Goal: Task Accomplishment & Management: Manage account settings

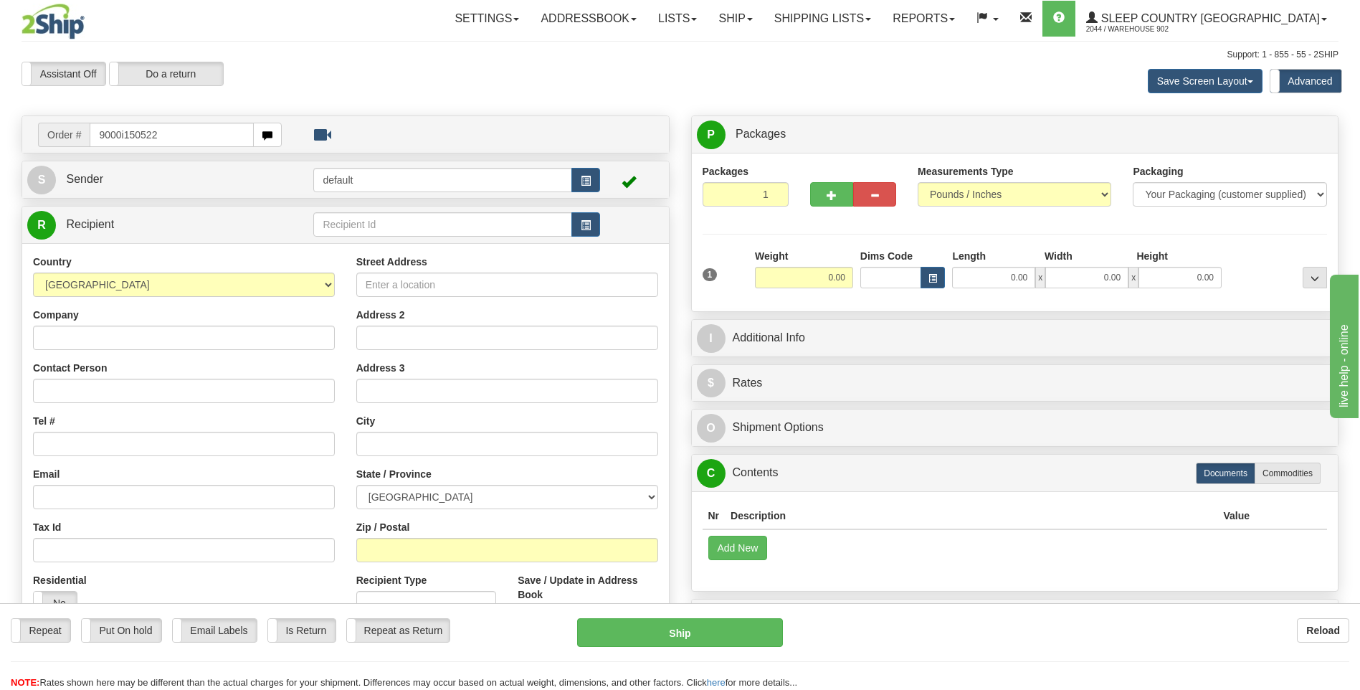
type input "9000i150522"
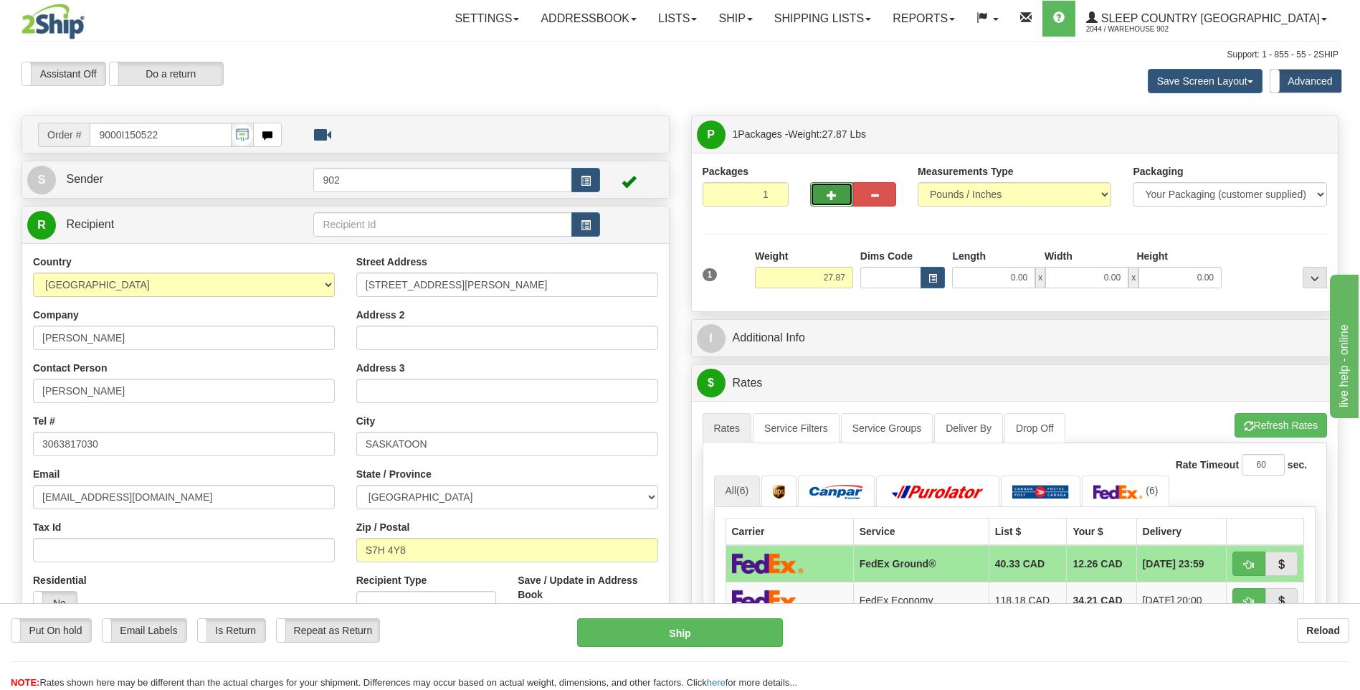
click at [833, 196] on span "button" at bounding box center [832, 195] width 10 height 9
type input "2"
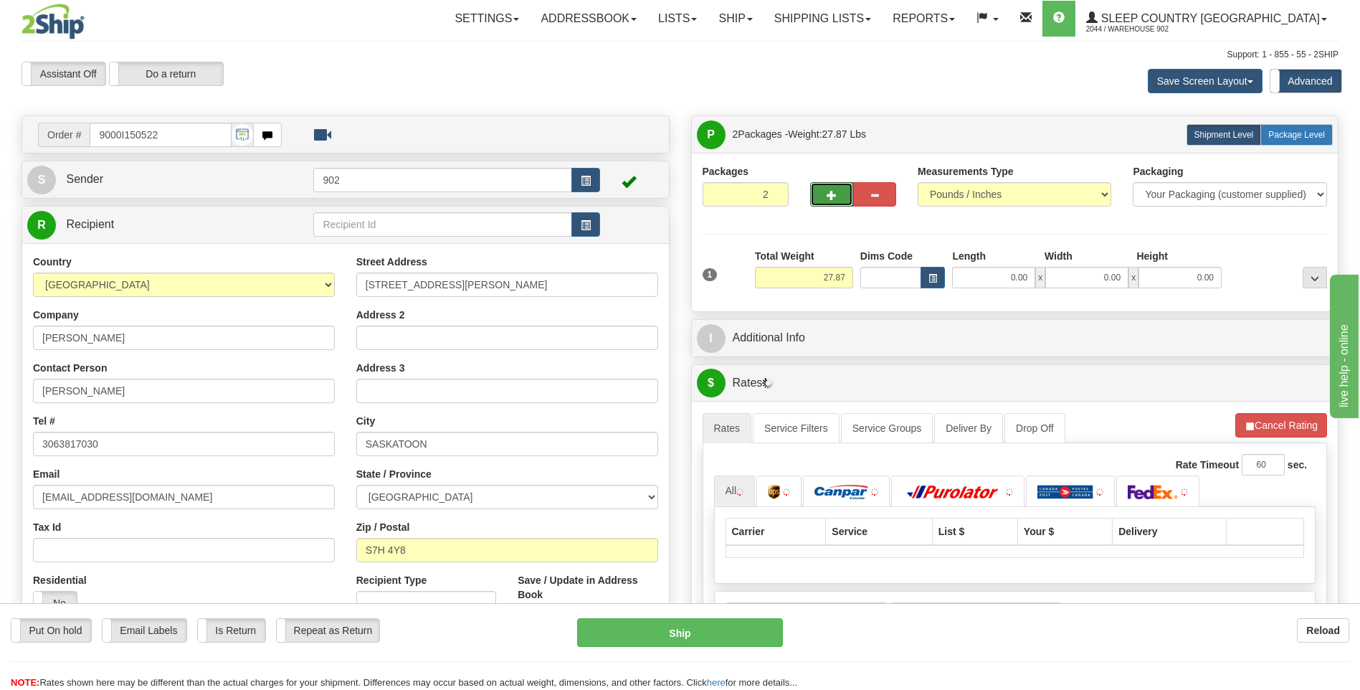
click at [1303, 128] on label "Package Level Pack.." at bounding box center [1297, 135] width 72 height 22
radio input "true"
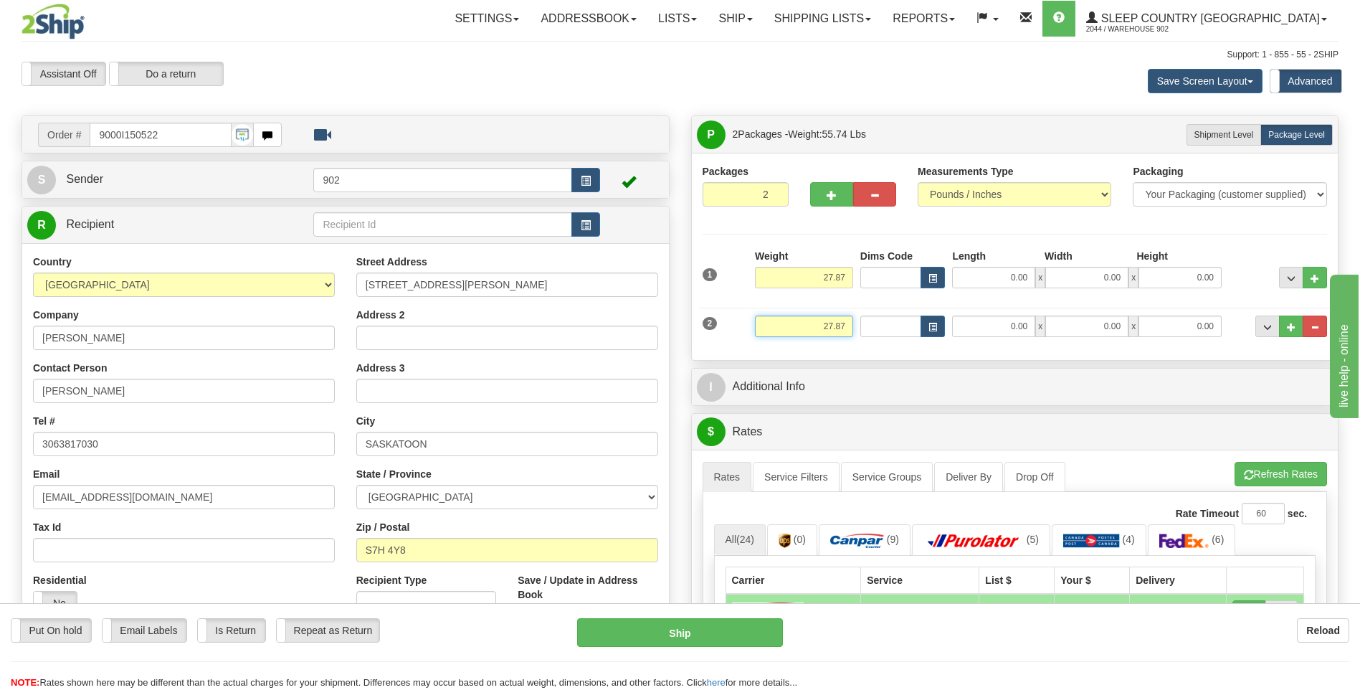
drag, startPoint x: 823, startPoint y: 323, endPoint x: 1255, endPoint y: 356, distance: 433.7
click at [1255, 356] on div "Packages 2 2 Measurements Type" at bounding box center [1015, 256] width 647 height 207
type input "7.87"
click at [1001, 328] on input "0.00" at bounding box center [993, 327] width 83 height 22
type input "14.00"
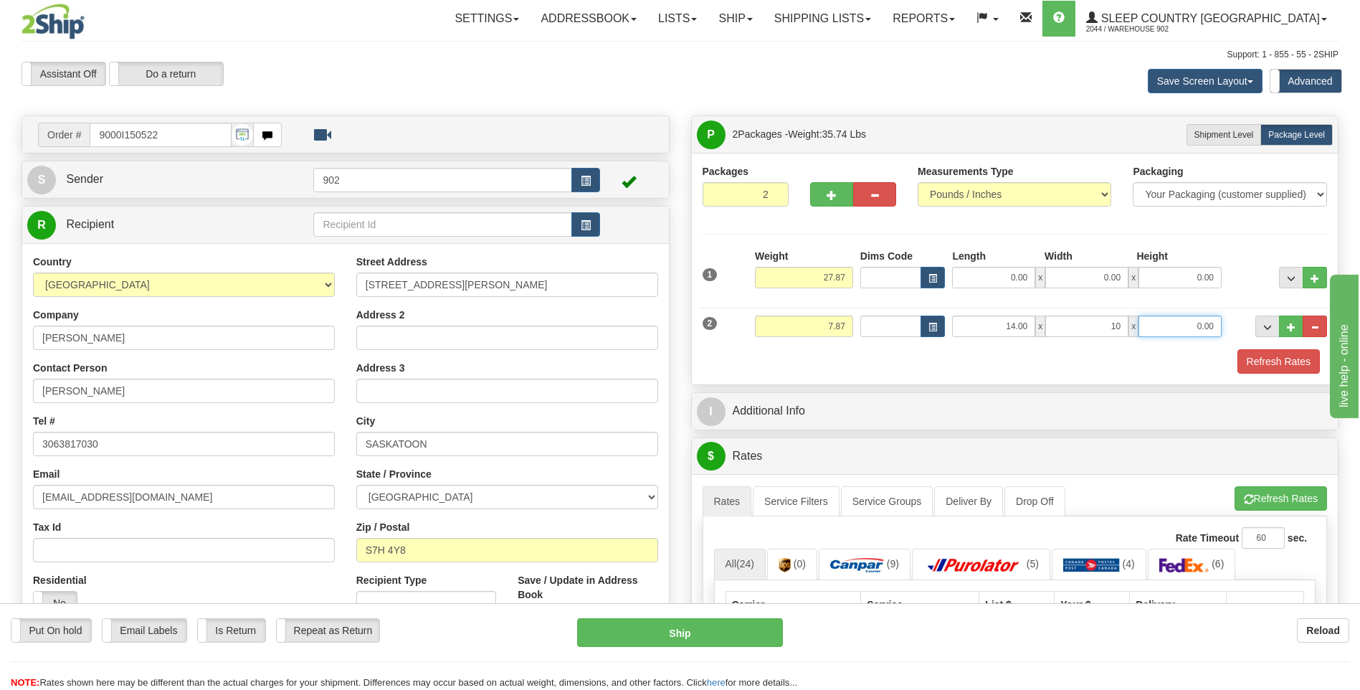
type input "10.00"
click at [830, 279] on input "27.87" at bounding box center [804, 278] width 98 height 22
type input "20.00"
click at [1000, 298] on div "1 Weight 20.00 Dims Code x x" at bounding box center [1015, 274] width 632 height 51
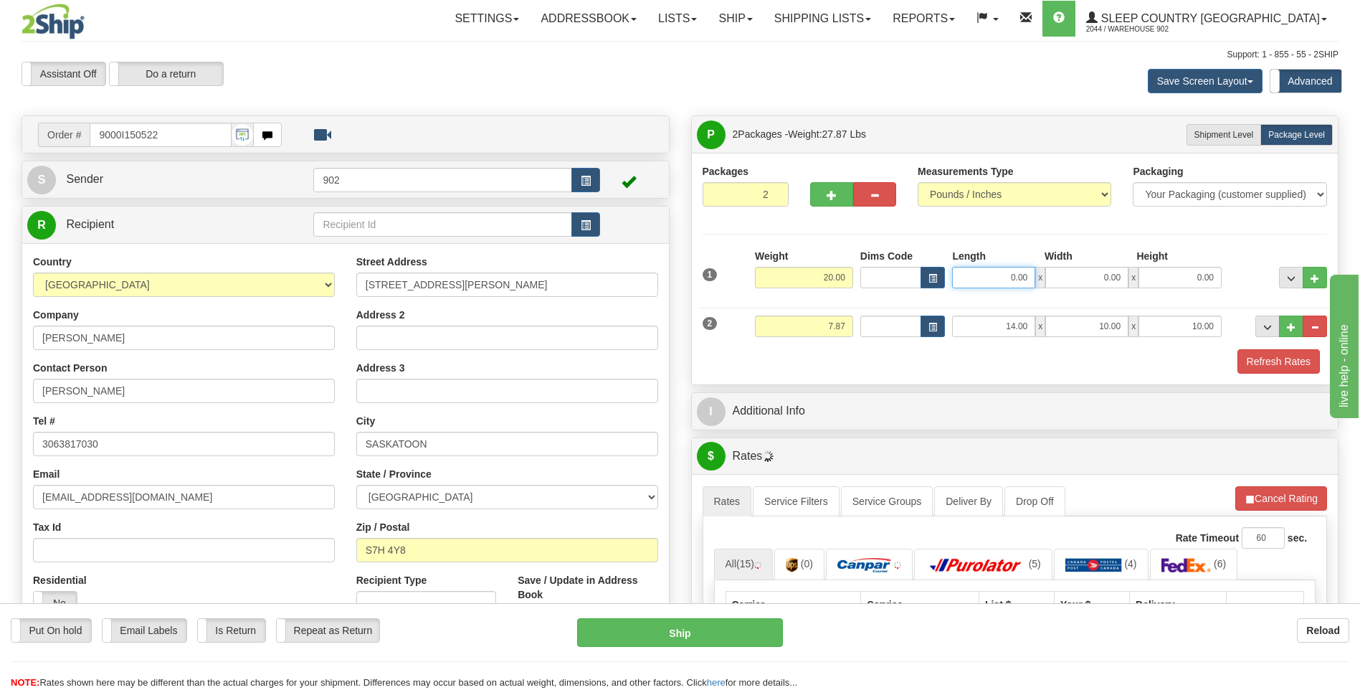
click at [1012, 275] on input "0.00" at bounding box center [993, 278] width 83 height 22
type input "20.00"
type input "19.00"
click at [978, 324] on input "14.00" at bounding box center [993, 327] width 83 height 22
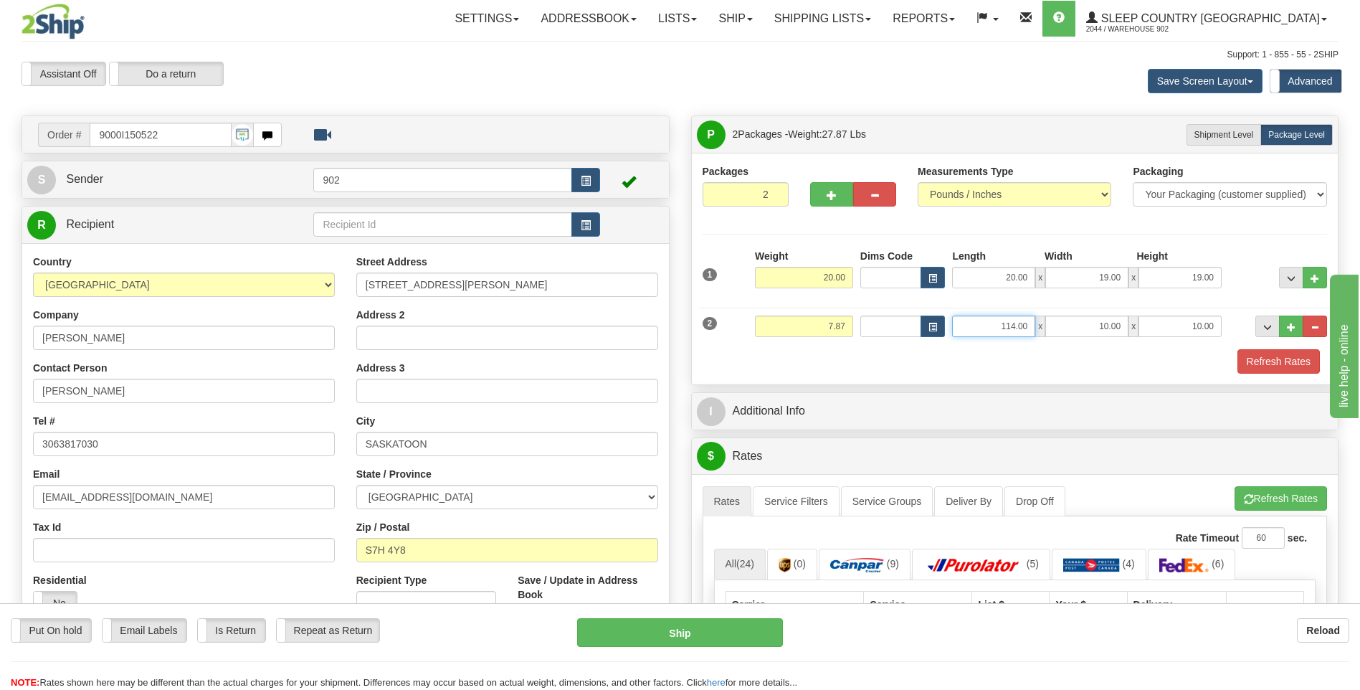
type input "14.00"
click at [1247, 357] on button "Refresh Rates" at bounding box center [1279, 361] width 82 height 24
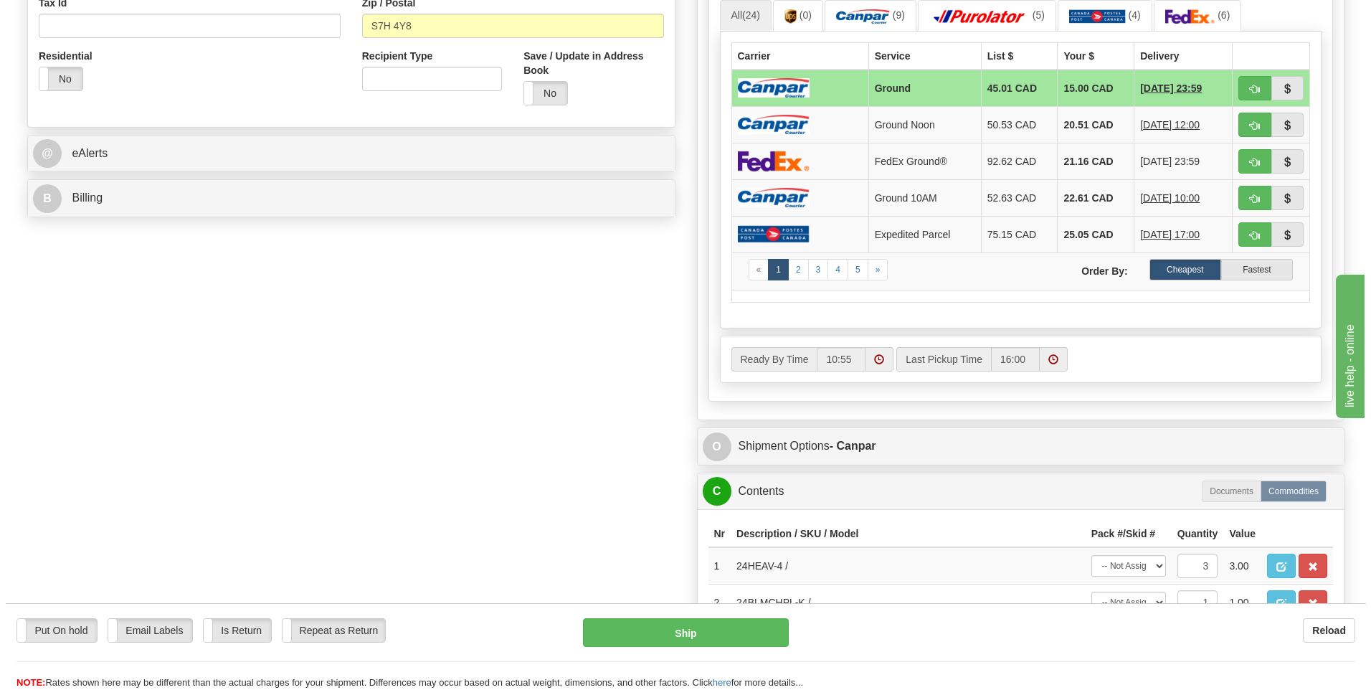
scroll to position [789, 0]
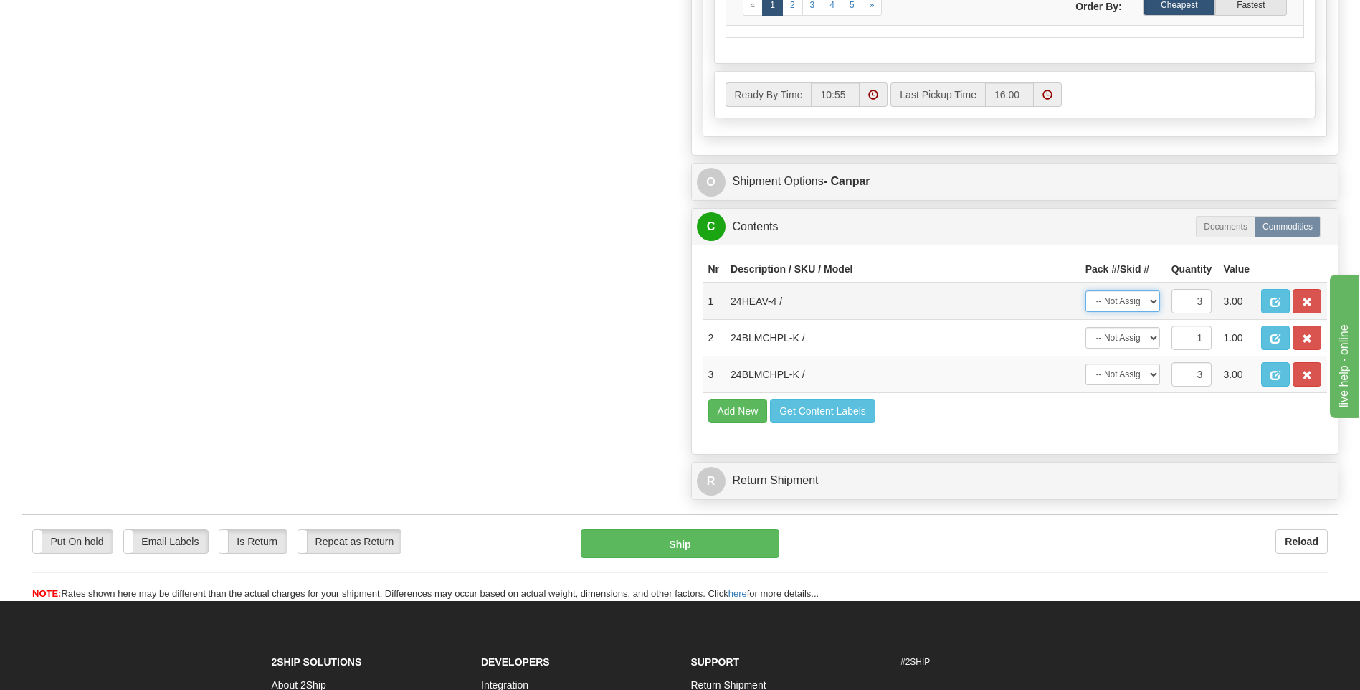
drag, startPoint x: 1112, startPoint y: 296, endPoint x: 1114, endPoint y: 311, distance: 15.3
click at [1112, 296] on select "-- Not Assigned -- Package 1 Package 2 Split" at bounding box center [1123, 301] width 75 height 22
select select "0"
click at [1086, 290] on select "-- Not Assigned -- Package 1 Package 2 Split" at bounding box center [1123, 301] width 75 height 22
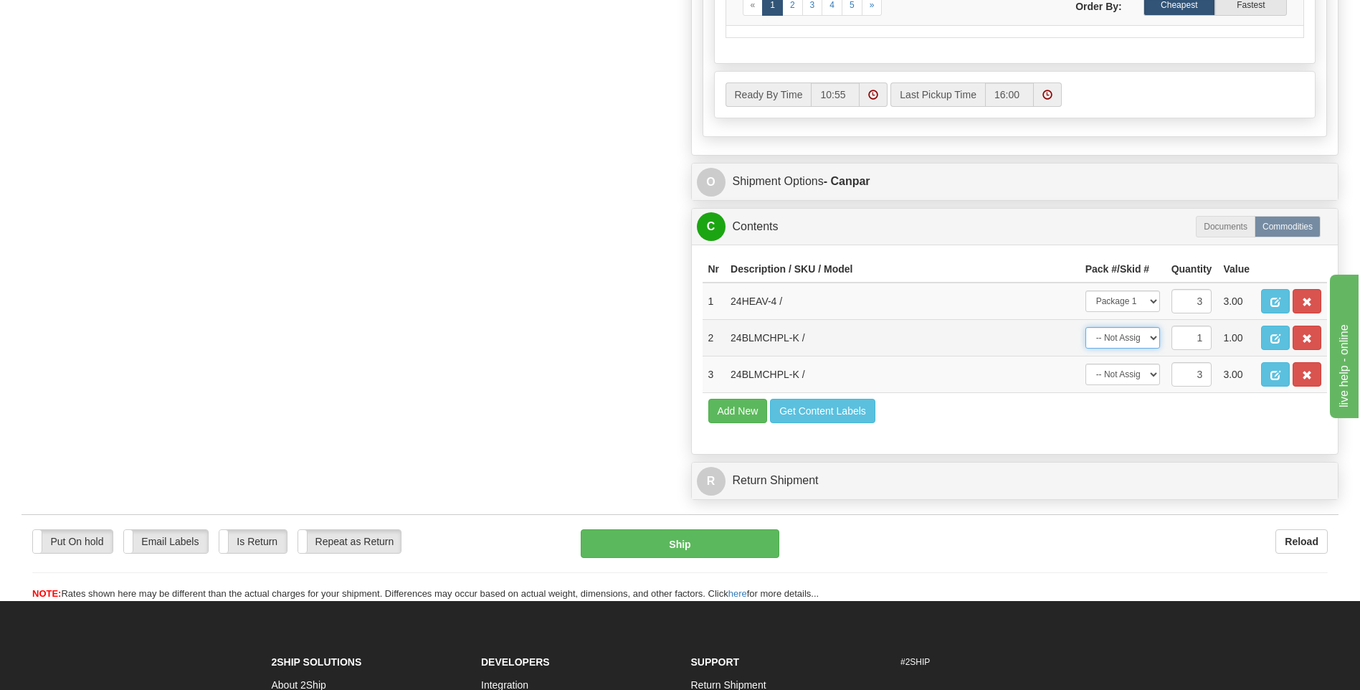
click at [1127, 339] on select "-- Not Assigned -- Package 1 Package 2" at bounding box center [1123, 338] width 75 height 22
select select "1"
click at [1086, 327] on select "-- Not Assigned -- Package 1 Package 2" at bounding box center [1123, 338] width 75 height 22
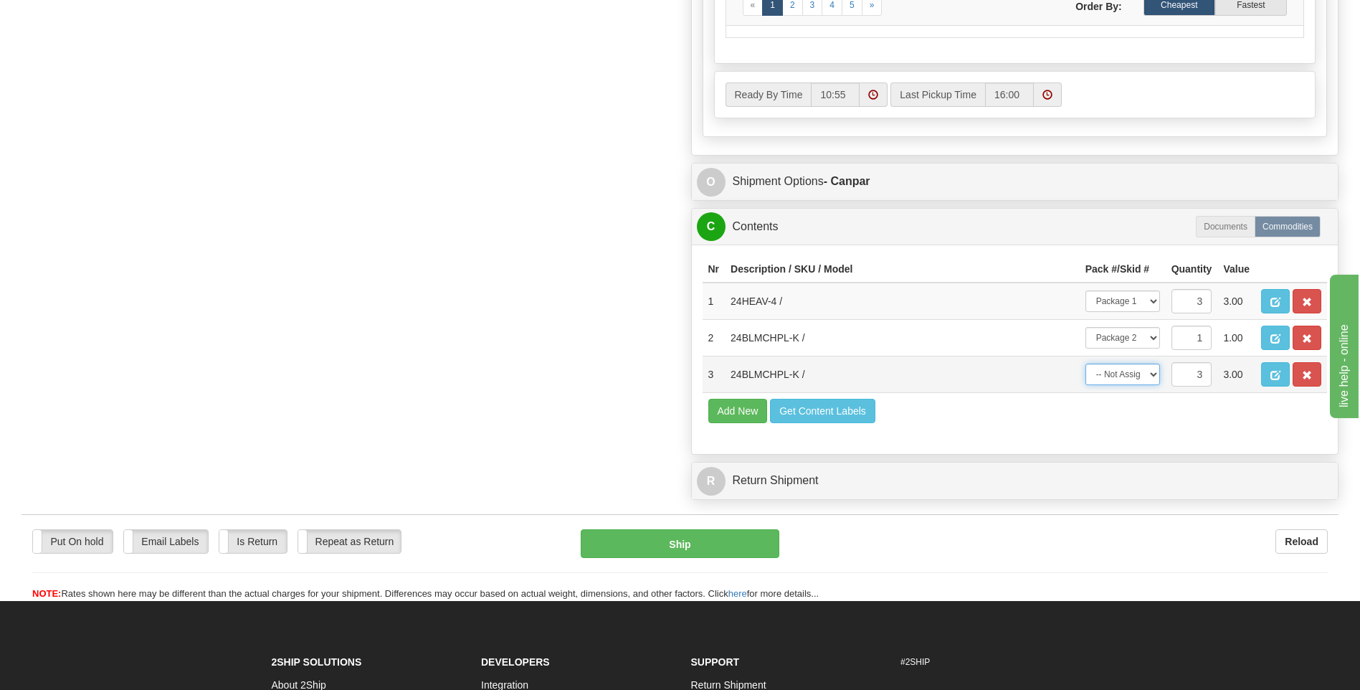
click at [1143, 364] on select "-- Not Assigned -- Package 1 Package 2 Split" at bounding box center [1123, 375] width 75 height 22
click at [1086, 364] on select "-- Not Assigned -- Package 1 Package 2 Split" at bounding box center [1123, 375] width 75 height 22
click at [1132, 369] on select "-- Not Assigned -- Package 1 Package 2 Split" at bounding box center [1123, 375] width 75 height 22
select select "1"
click at [1086, 364] on select "-- Not Assigned -- Package 1 Package 2 Split" at bounding box center [1123, 375] width 75 height 22
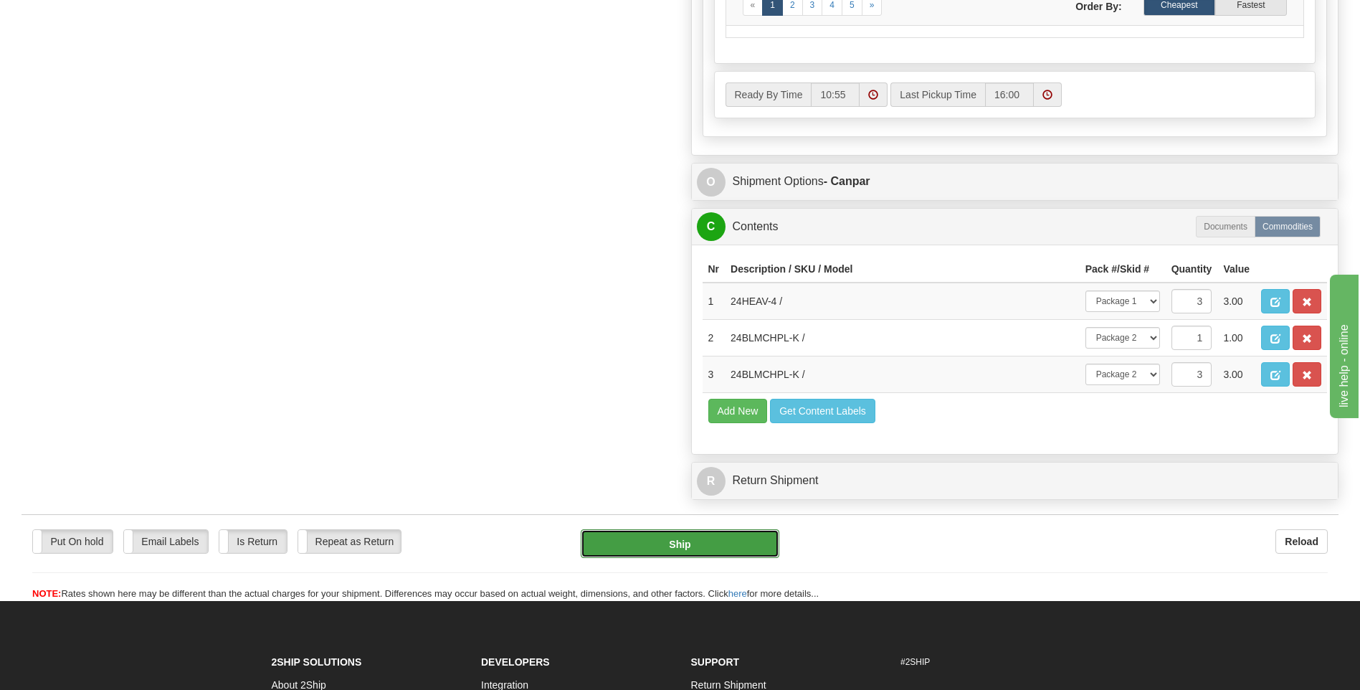
click at [698, 551] on button "Ship" at bounding box center [680, 543] width 198 height 29
type input "1"
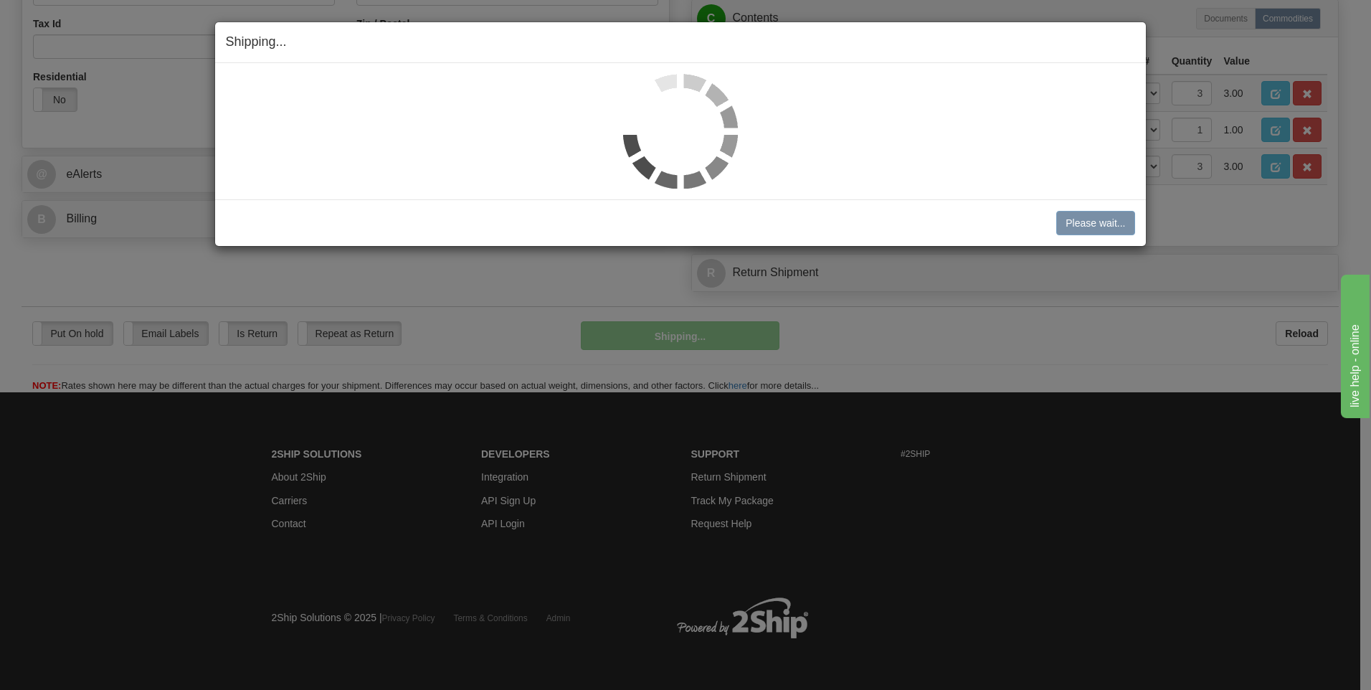
scroll to position [503, 0]
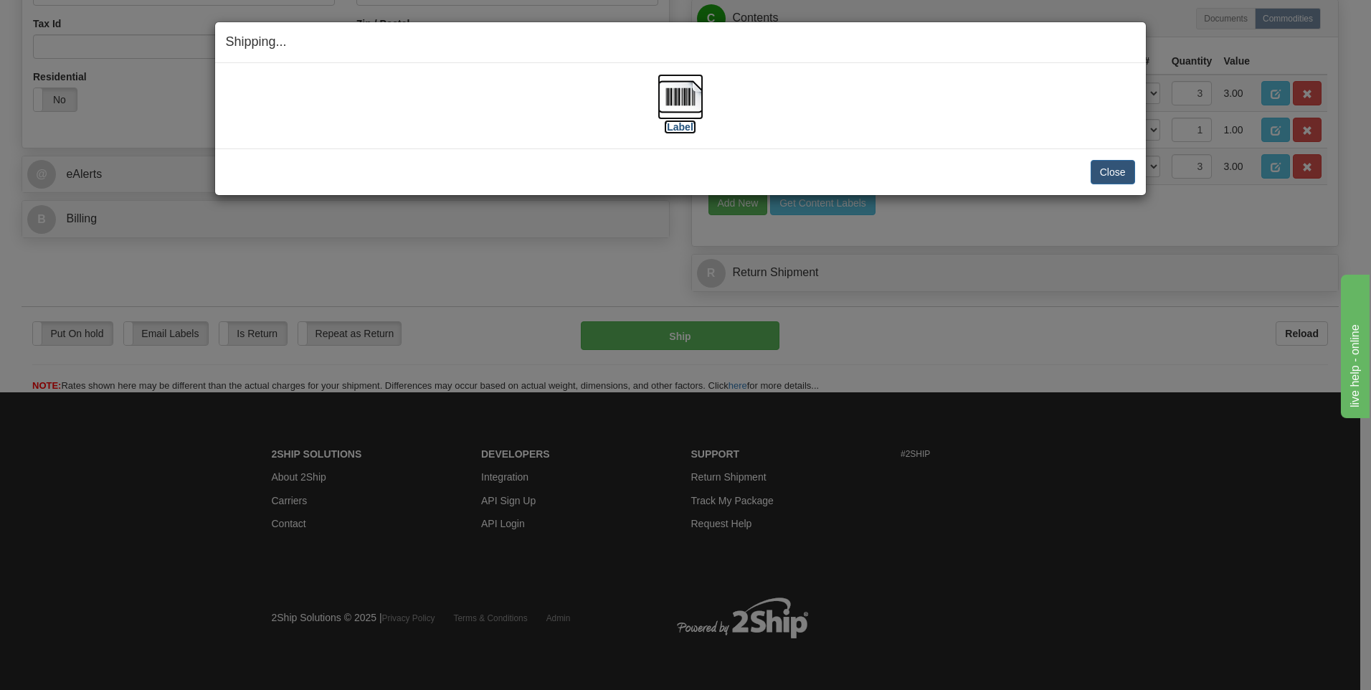
click at [678, 113] on img at bounding box center [681, 97] width 46 height 46
click at [1129, 180] on button "Close" at bounding box center [1113, 172] width 44 height 24
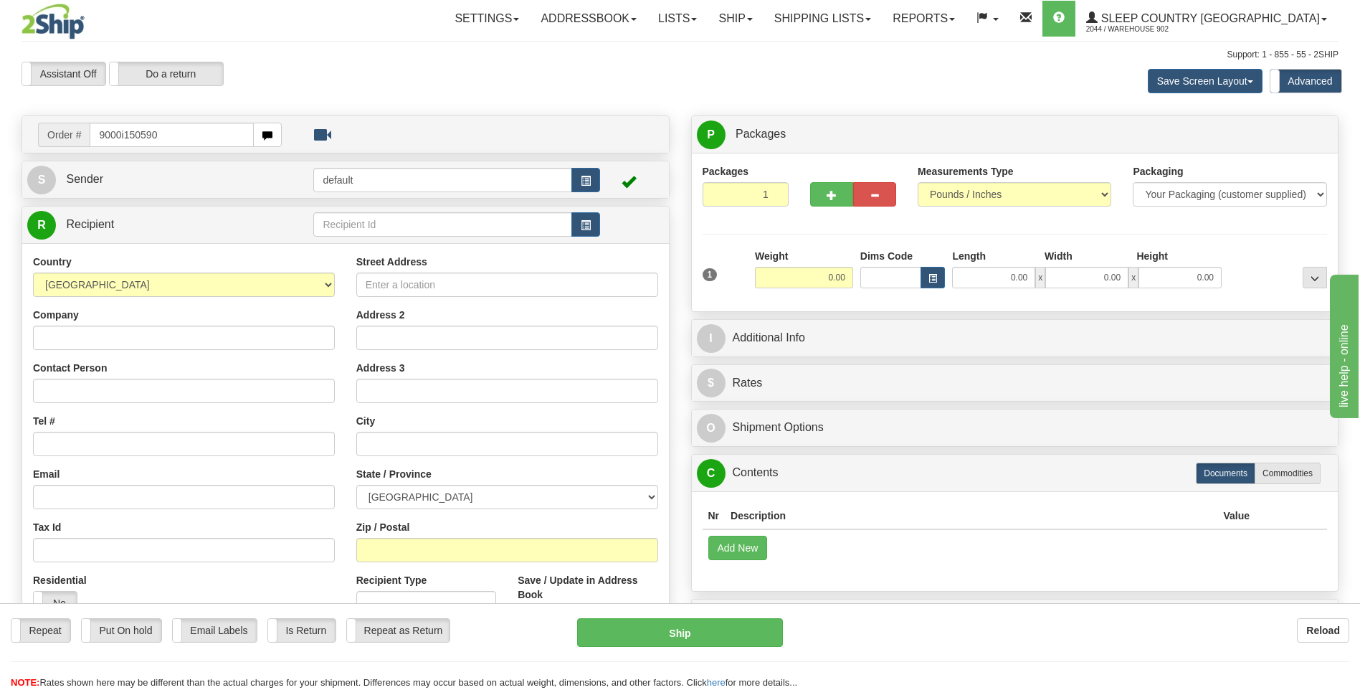
type input "9000i150590"
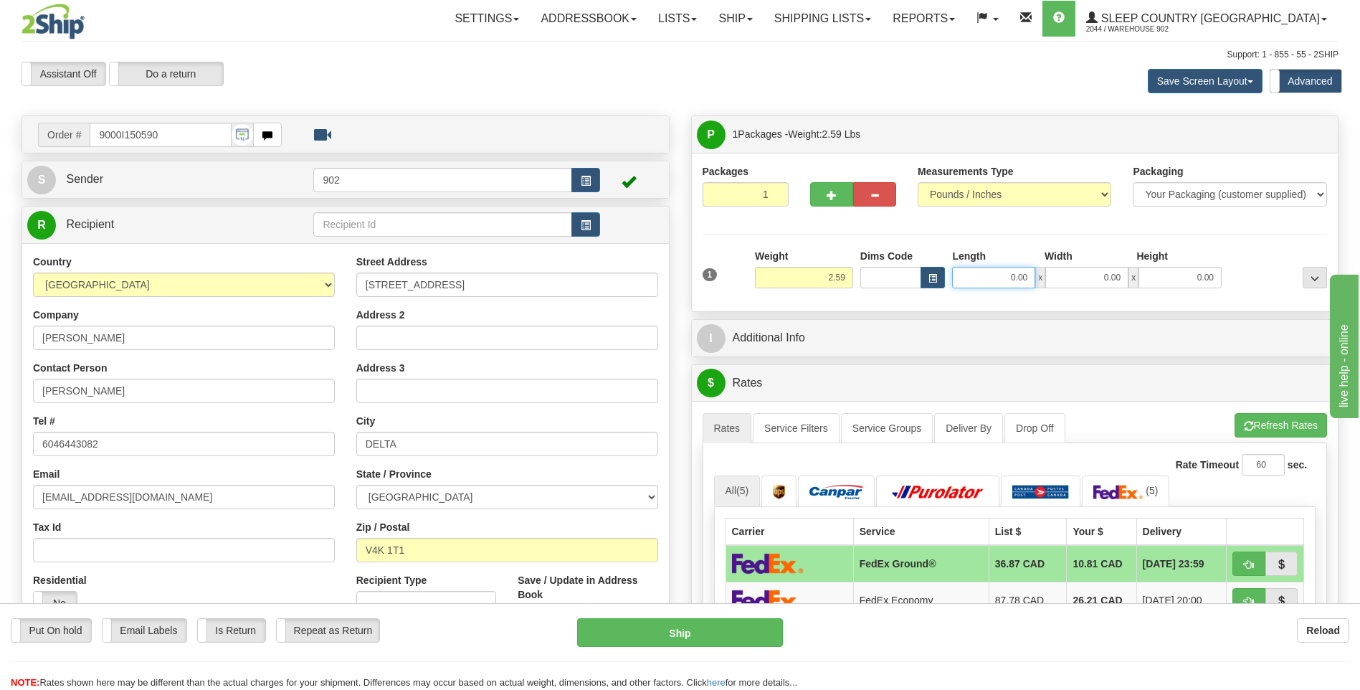
click at [1011, 280] on input "0.00" at bounding box center [993, 278] width 83 height 22
type input "9.00"
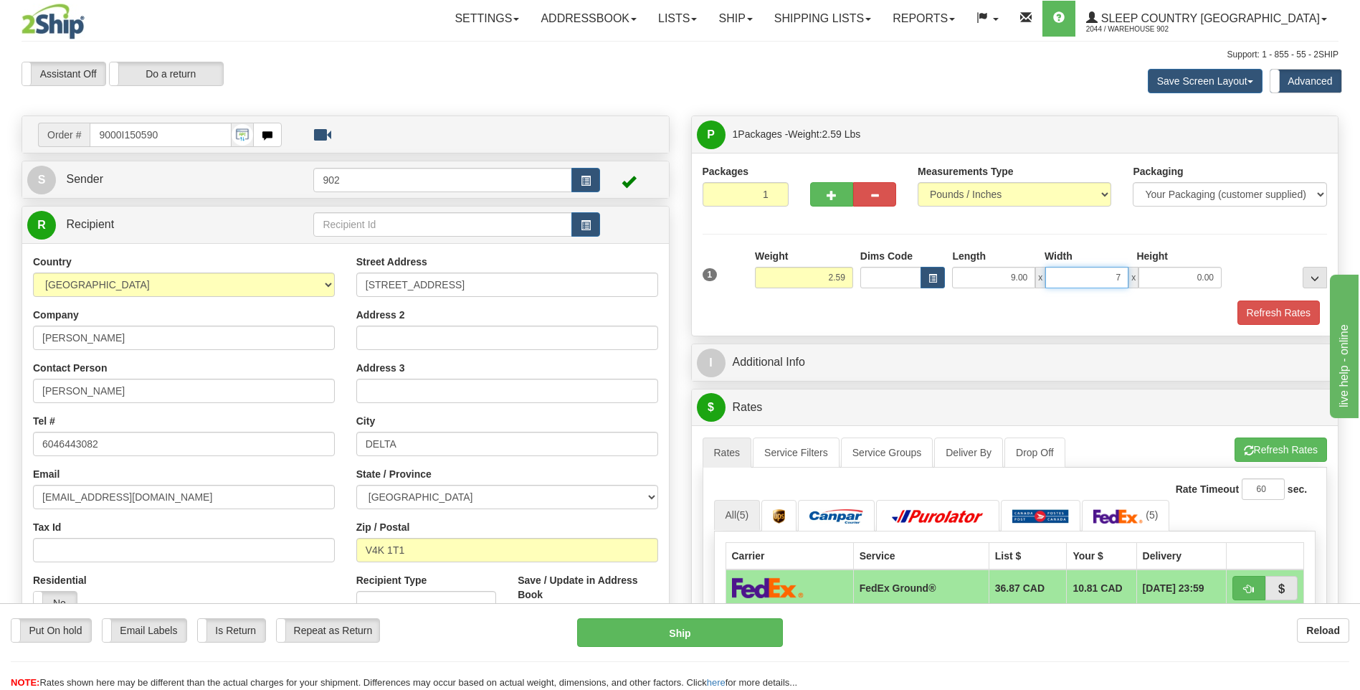
type input "7.00"
click at [1245, 303] on button "Refresh Rates" at bounding box center [1279, 312] width 82 height 24
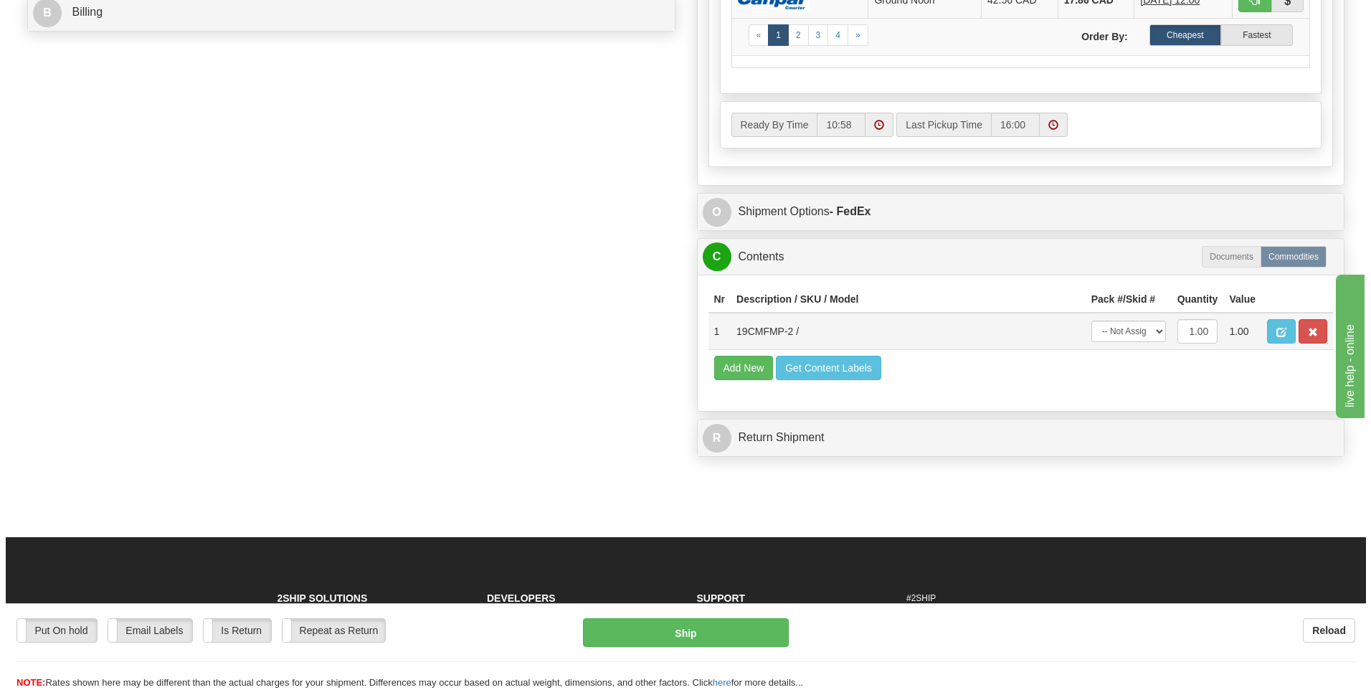
scroll to position [717, 0]
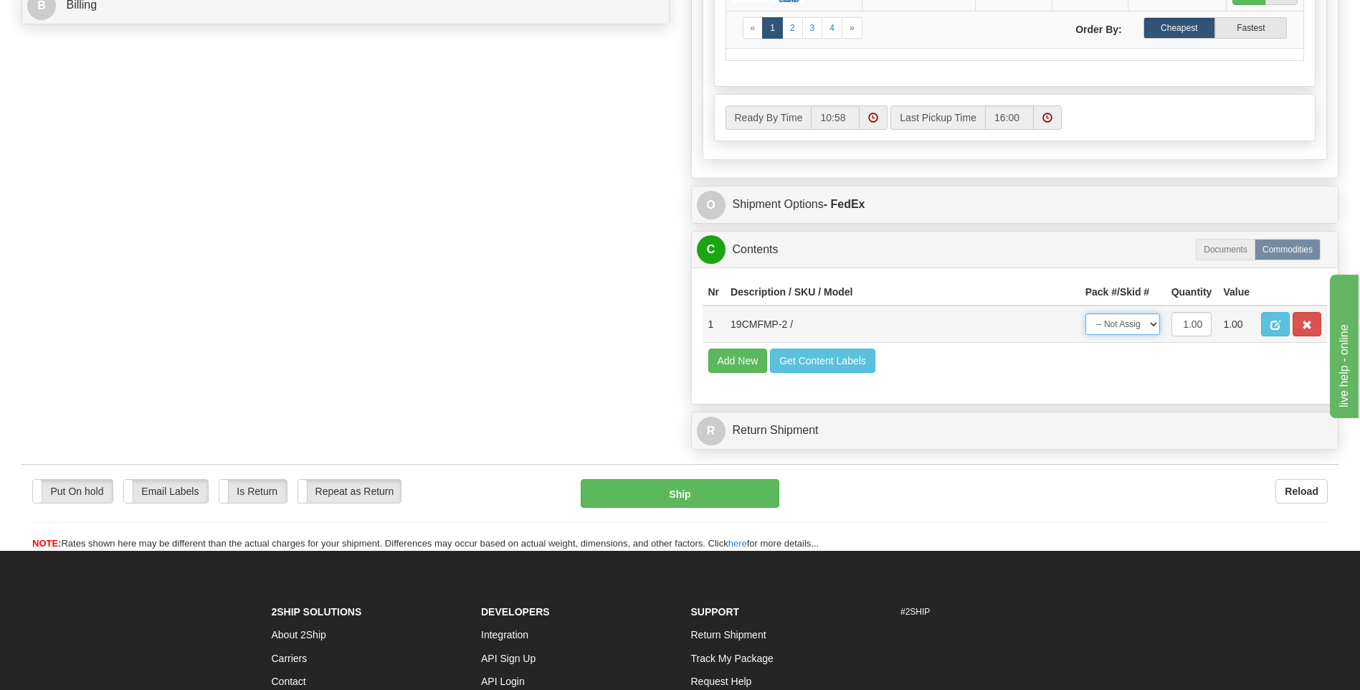
click at [1143, 332] on select "-- Not Assigned -- Package 1" at bounding box center [1123, 324] width 75 height 22
select select "0"
click at [1086, 313] on select "-- Not Assigned -- Package 1" at bounding box center [1123, 324] width 75 height 22
click at [678, 485] on button "Ship" at bounding box center [680, 493] width 198 height 29
type input "92"
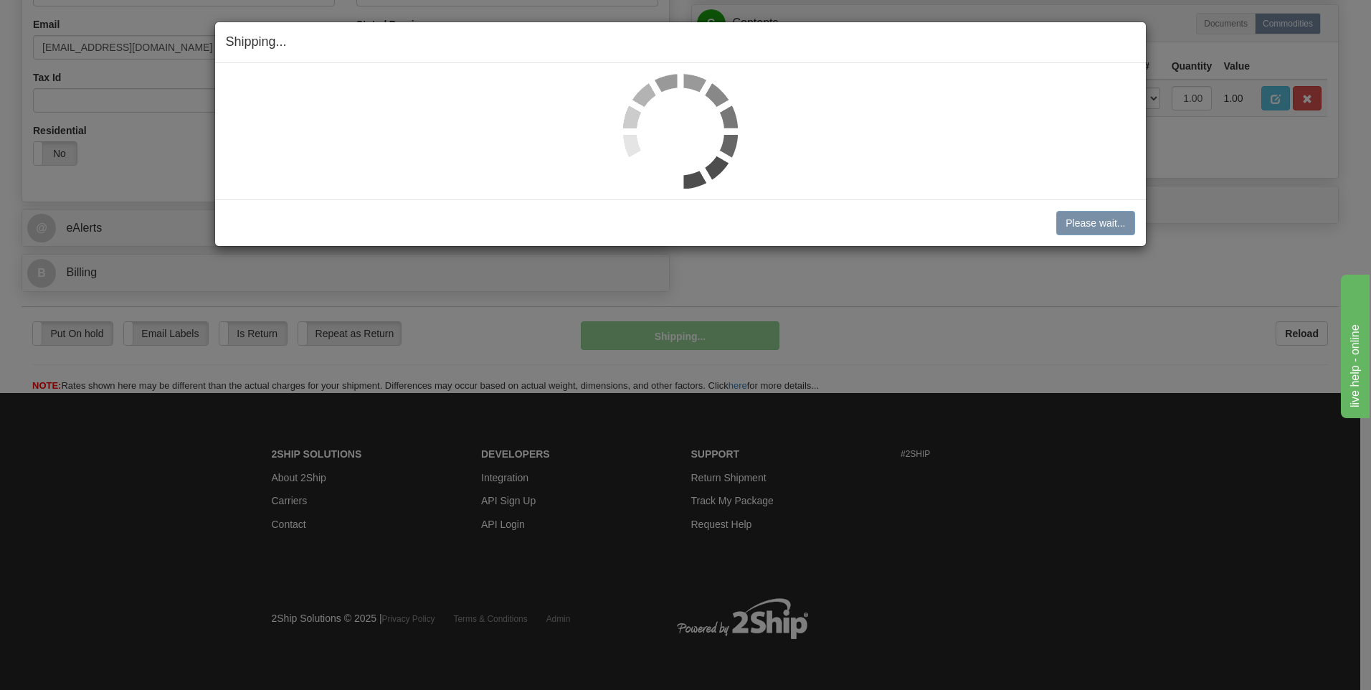
scroll to position [450, 0]
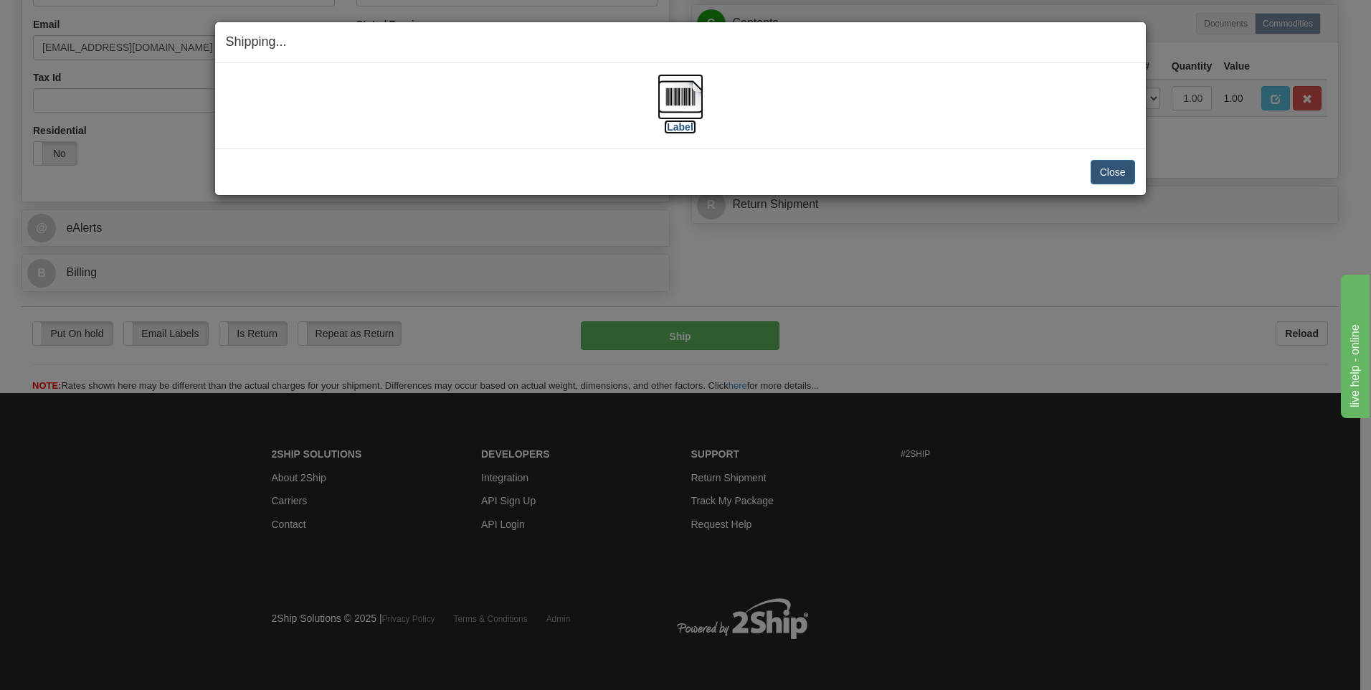
click at [687, 100] on img at bounding box center [681, 97] width 46 height 46
click at [1102, 167] on button "Close" at bounding box center [1113, 172] width 44 height 24
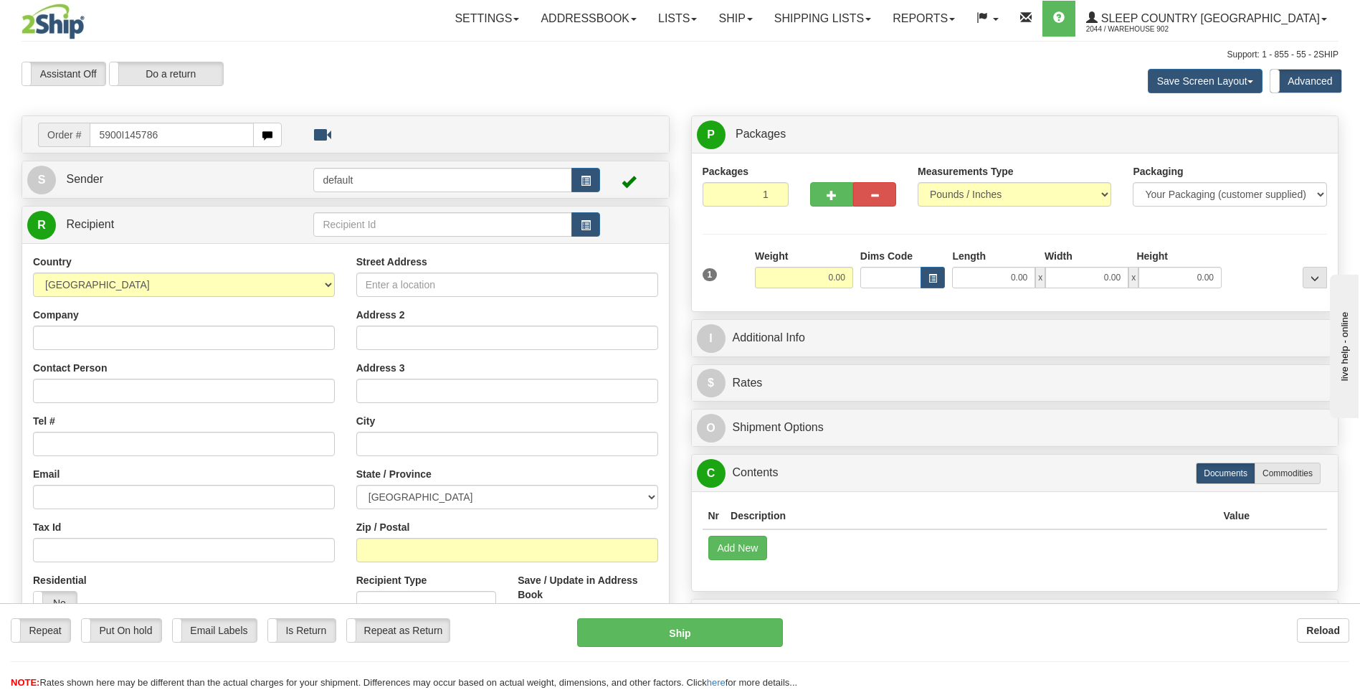
type input "5900I145786"
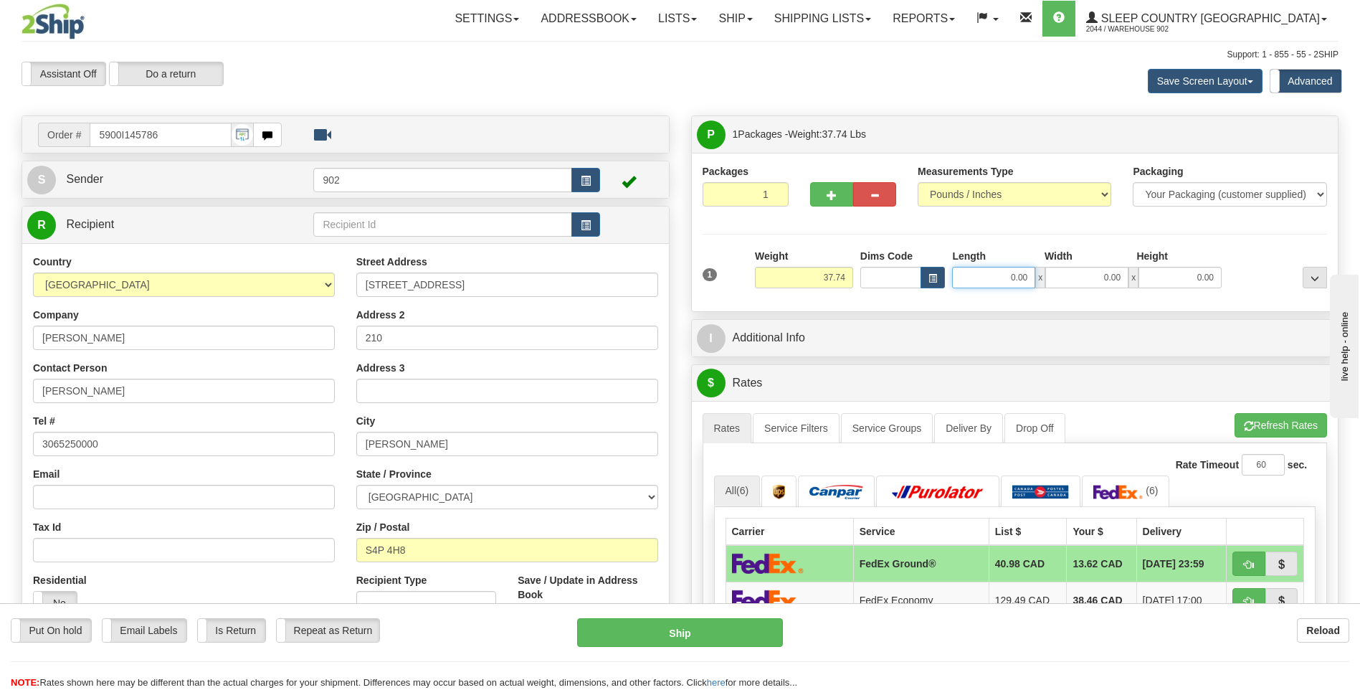
drag, startPoint x: 973, startPoint y: 271, endPoint x: 1233, endPoint y: 272, distance: 259.6
click at [1233, 272] on div "1 Weight 37.74 Dims Code x x" at bounding box center [1015, 274] width 632 height 51
type input "34.00"
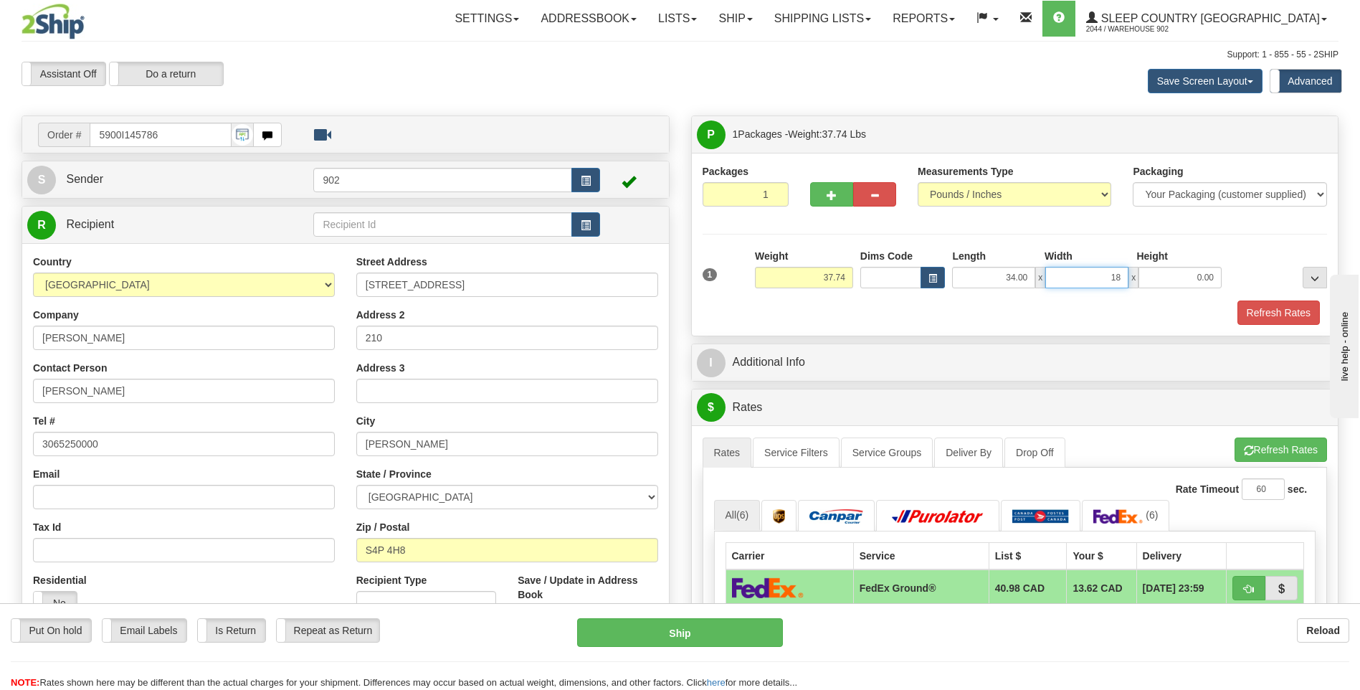
type input "18.00"
click at [1292, 318] on button "Refresh Rates" at bounding box center [1279, 312] width 82 height 24
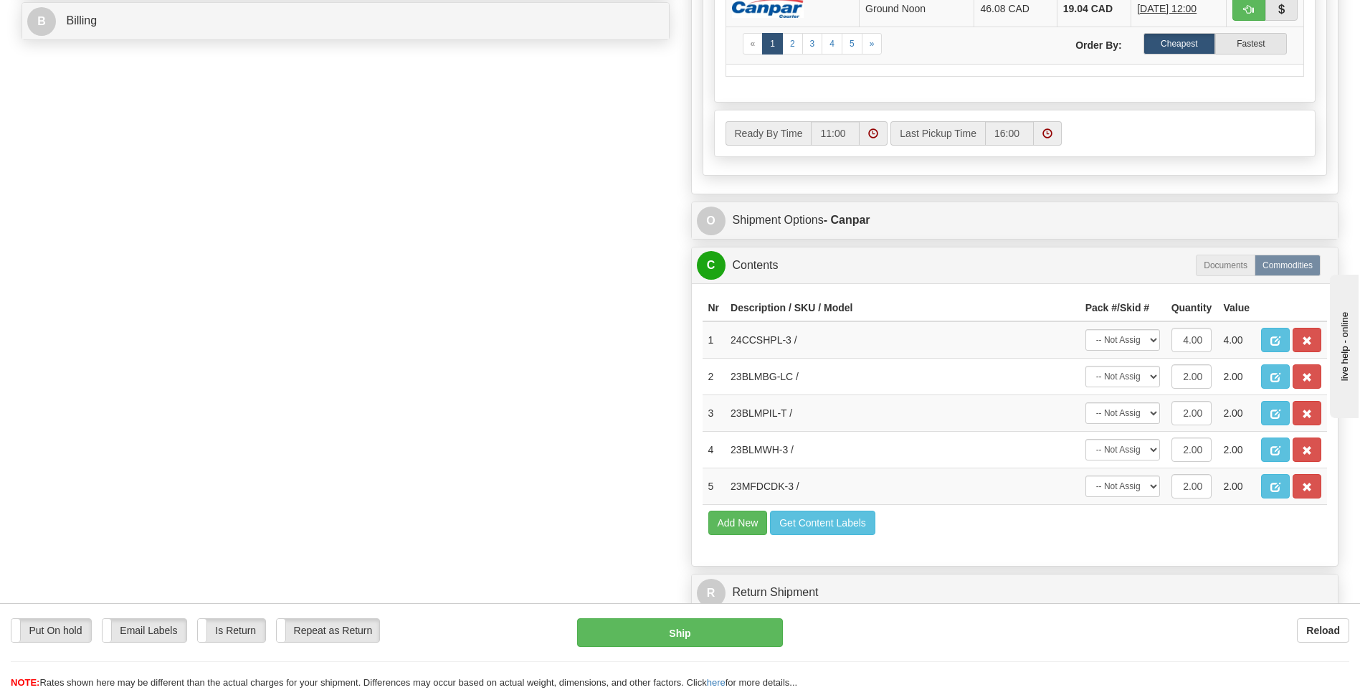
scroll to position [717, 0]
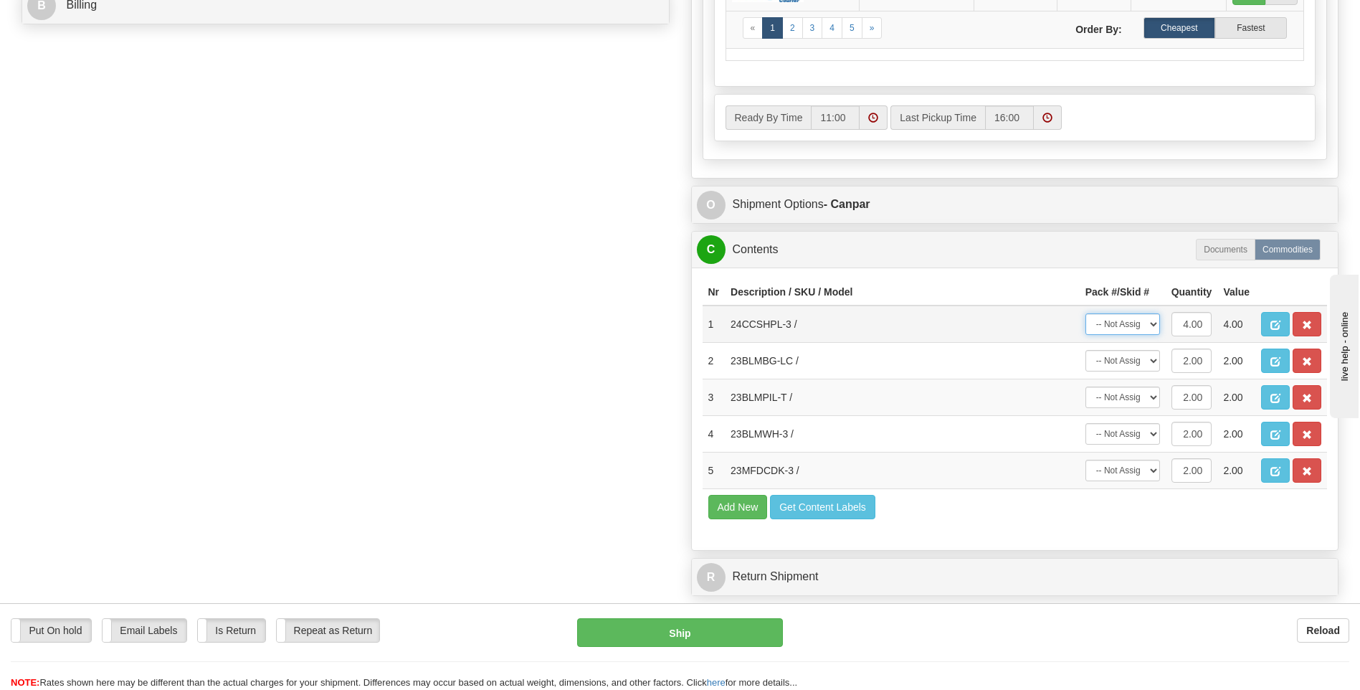
click at [1112, 334] on select "-- Not Assigned -- Package 1" at bounding box center [1123, 324] width 75 height 22
select select "0"
click at [1086, 313] on select "-- Not Assigned -- Package 1" at bounding box center [1123, 324] width 75 height 22
click at [1114, 361] on select "-- Not Assigned -- Package 1" at bounding box center [1123, 361] width 75 height 22
select select "0"
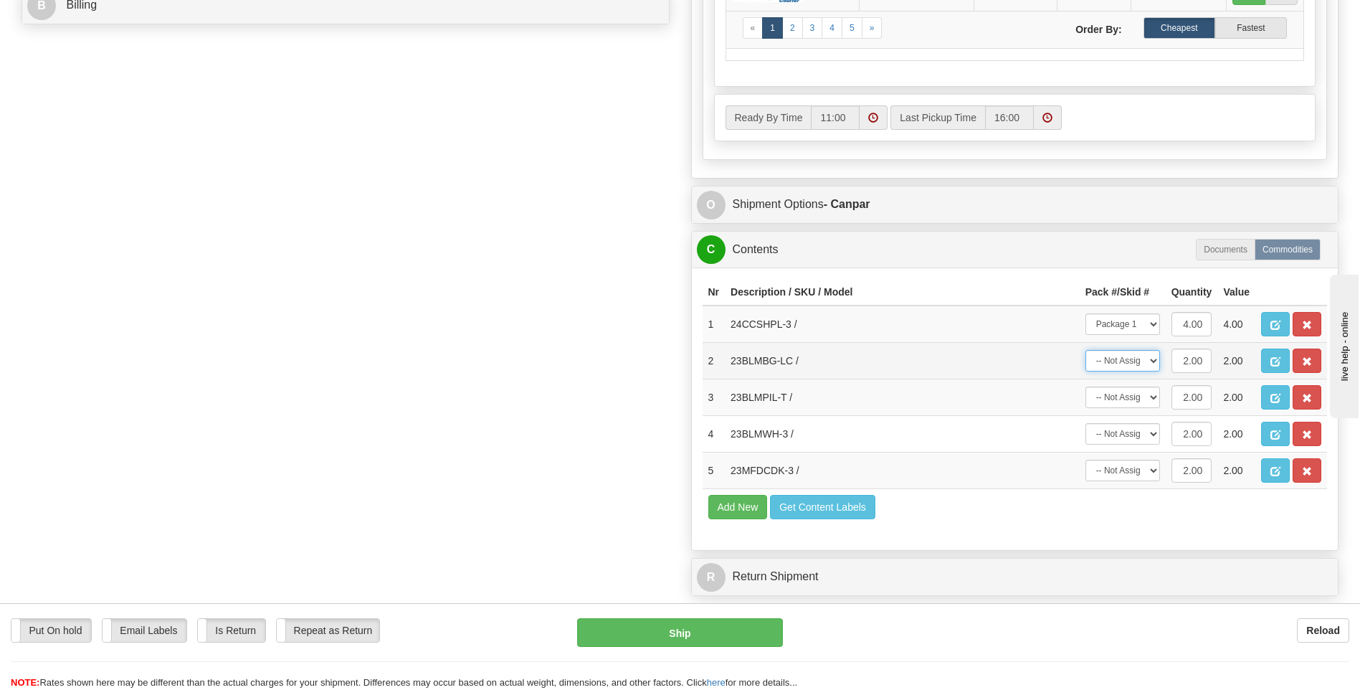
click at [1086, 350] on select "-- Not Assigned -- Package 1" at bounding box center [1123, 361] width 75 height 22
drag, startPoint x: 1119, startPoint y: 402, endPoint x: 1118, endPoint y: 409, distance: 7.2
click at [1119, 402] on select "-- Not Assigned -- Package 1" at bounding box center [1123, 398] width 75 height 22
select select "0"
click at [1086, 387] on select "-- Not Assigned -- Package 1" at bounding box center [1123, 398] width 75 height 22
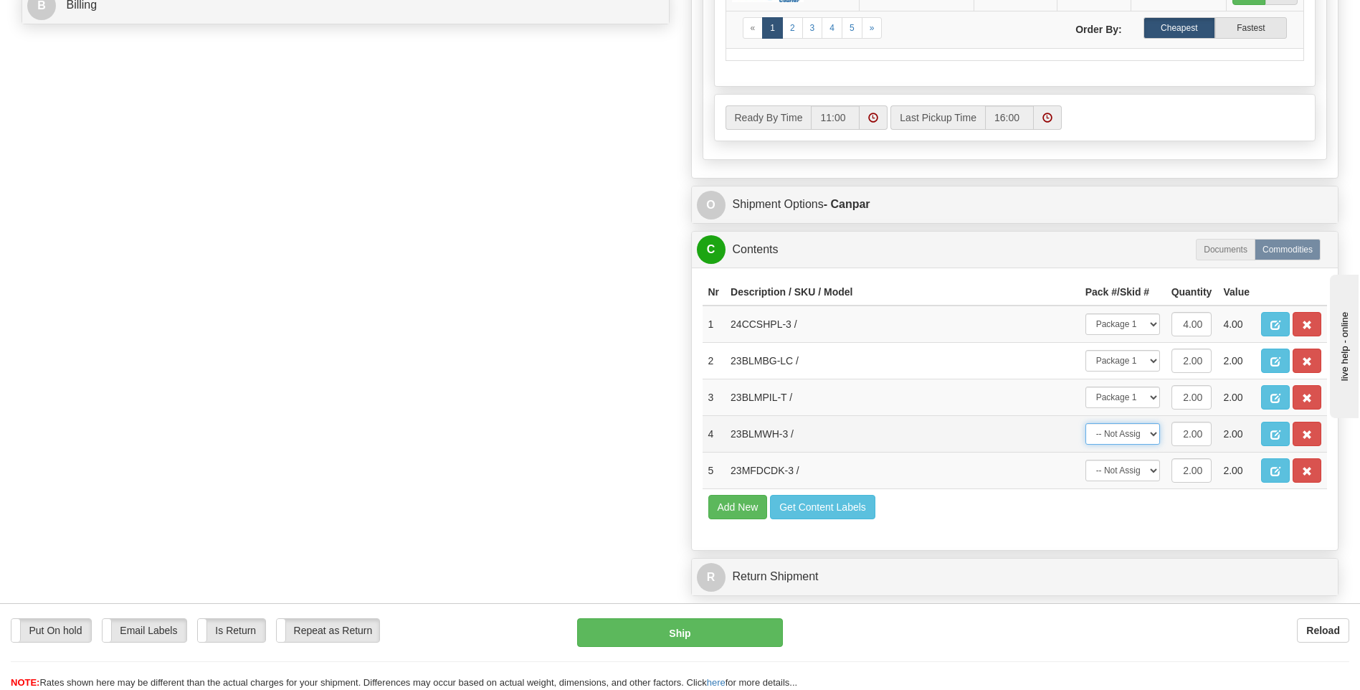
click at [1116, 440] on select "-- Not Assigned -- Package 1" at bounding box center [1123, 434] width 75 height 22
select select "0"
click at [1086, 423] on select "-- Not Assigned -- Package 1" at bounding box center [1123, 434] width 75 height 22
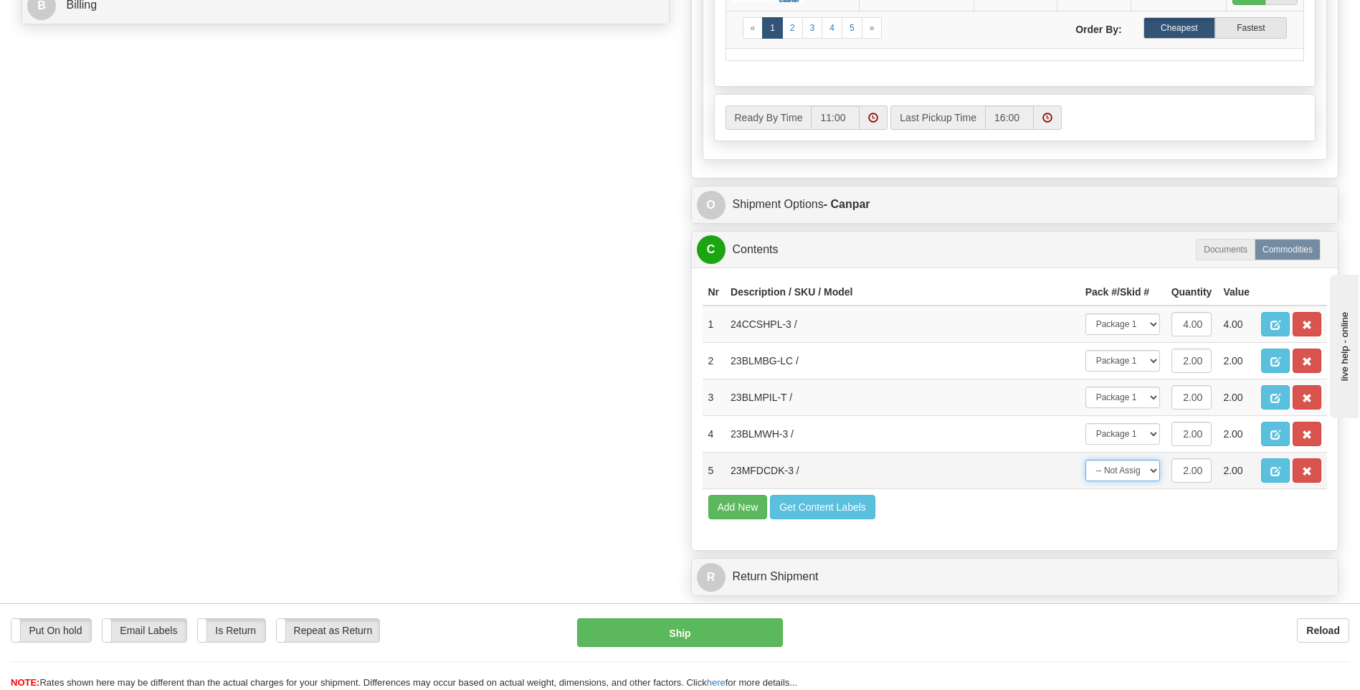
click at [1117, 470] on select "-- Not Assigned -- Package 1" at bounding box center [1123, 471] width 75 height 22
select select "0"
click at [1086, 460] on select "-- Not Assigned -- Package 1" at bounding box center [1123, 471] width 75 height 22
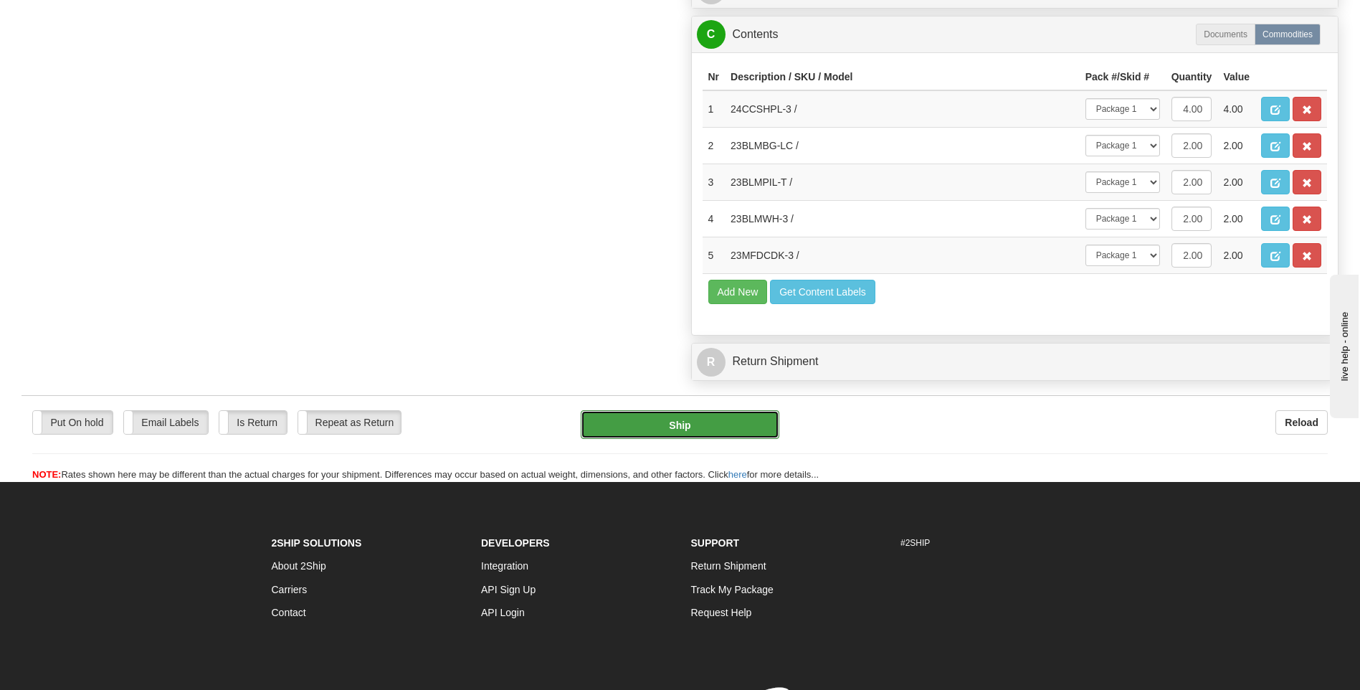
click at [753, 414] on button "Ship" at bounding box center [680, 424] width 198 height 29
type input "1"
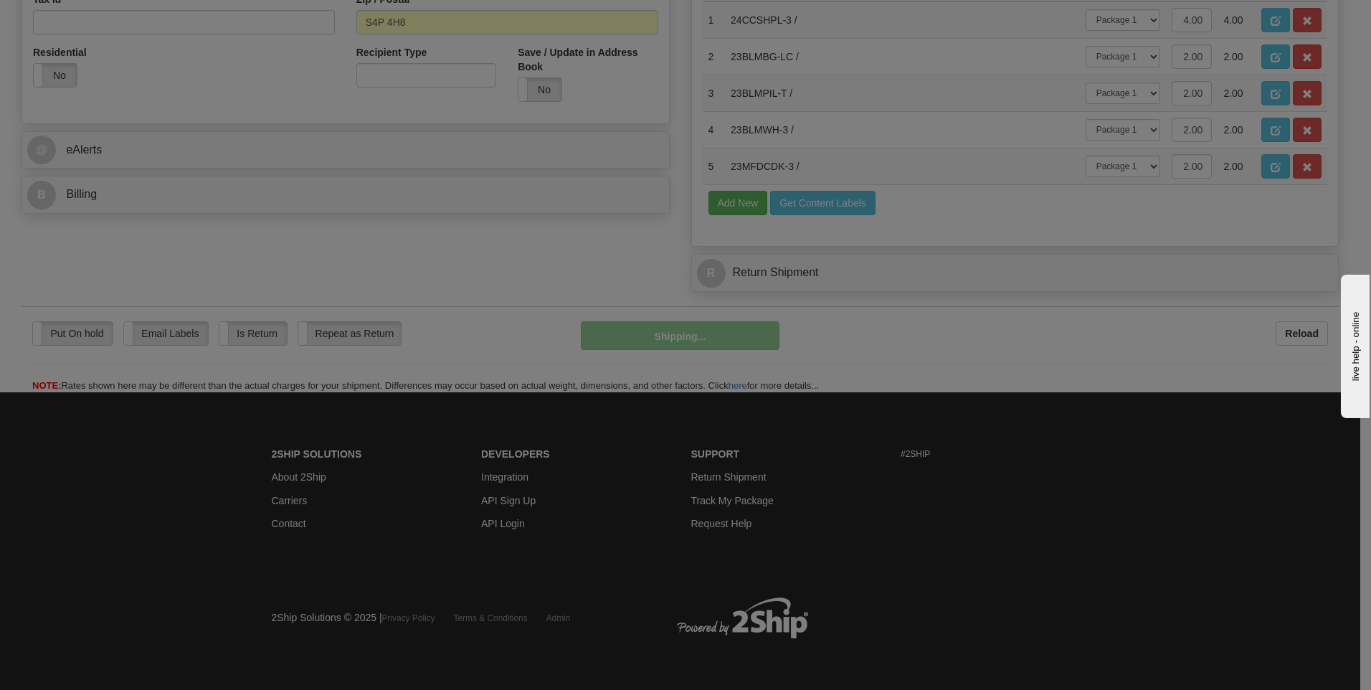
scroll to position [439, 0]
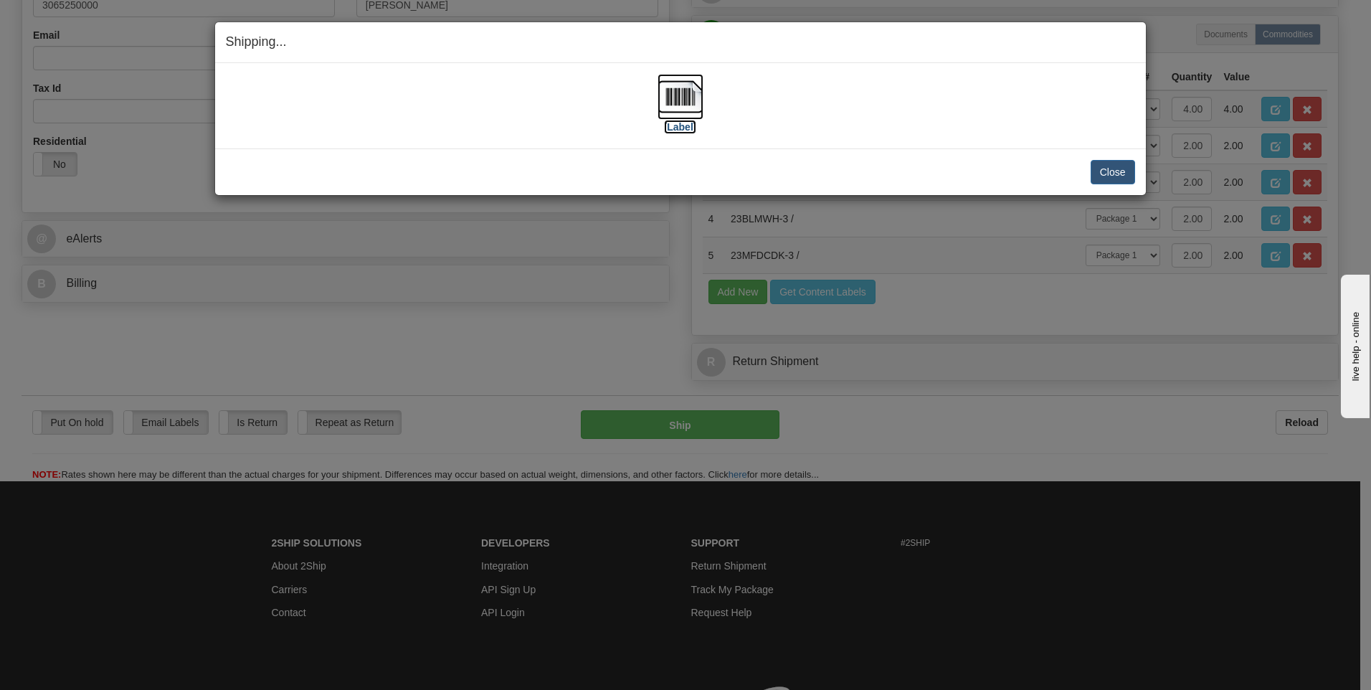
click at [691, 103] on img at bounding box center [681, 97] width 46 height 46
click at [1112, 169] on button "Close" at bounding box center [1113, 172] width 44 height 24
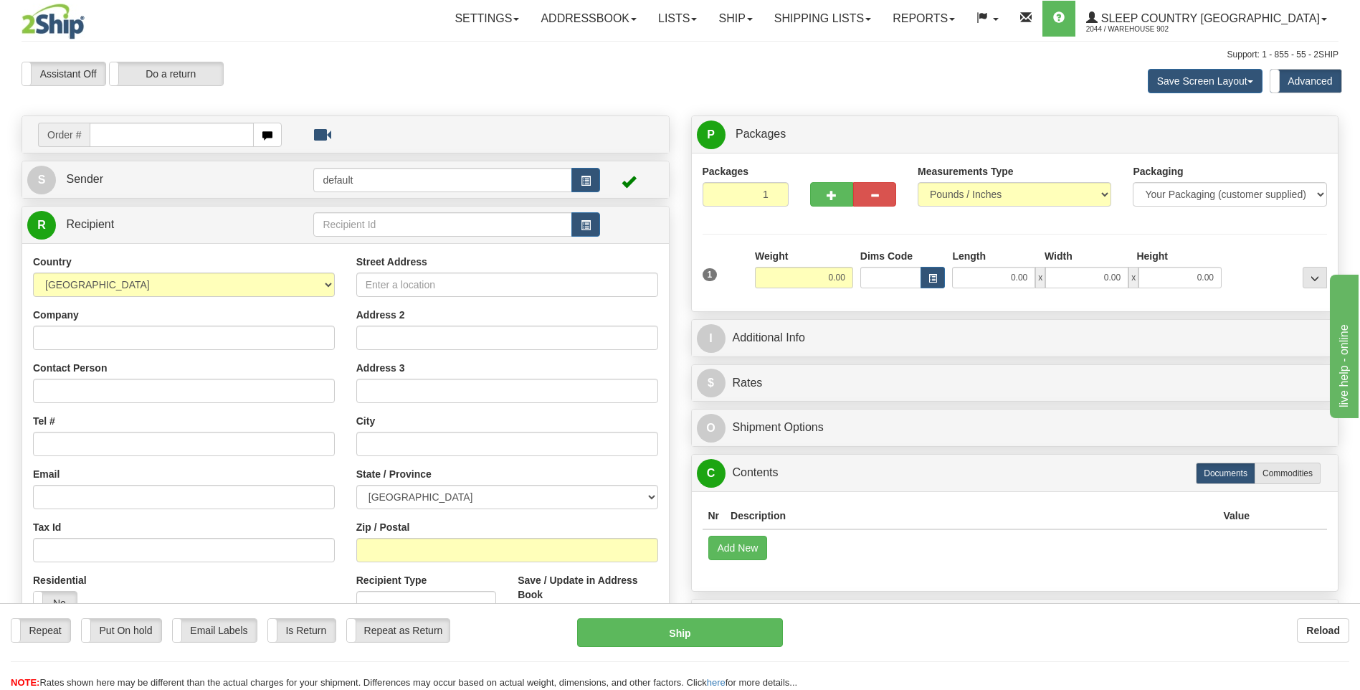
type input "8"
type input "5900I145816"
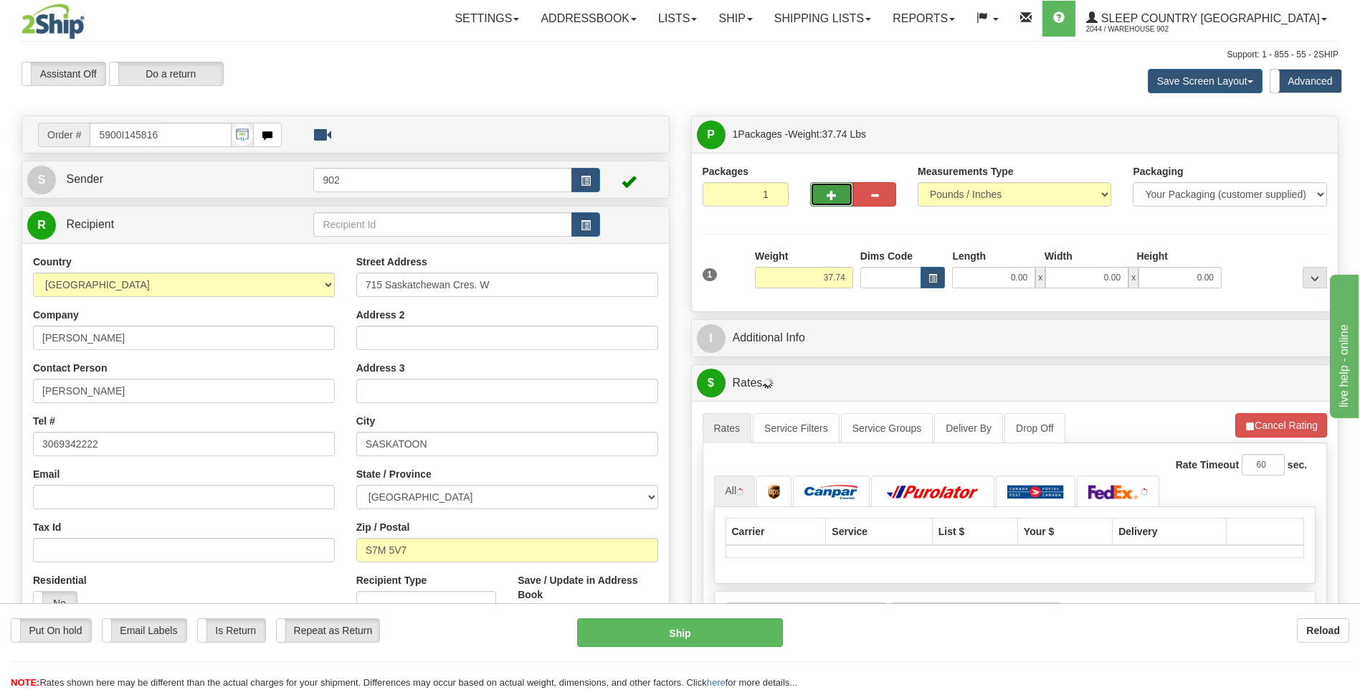
click at [828, 194] on span "button" at bounding box center [832, 195] width 10 height 9
type input "2"
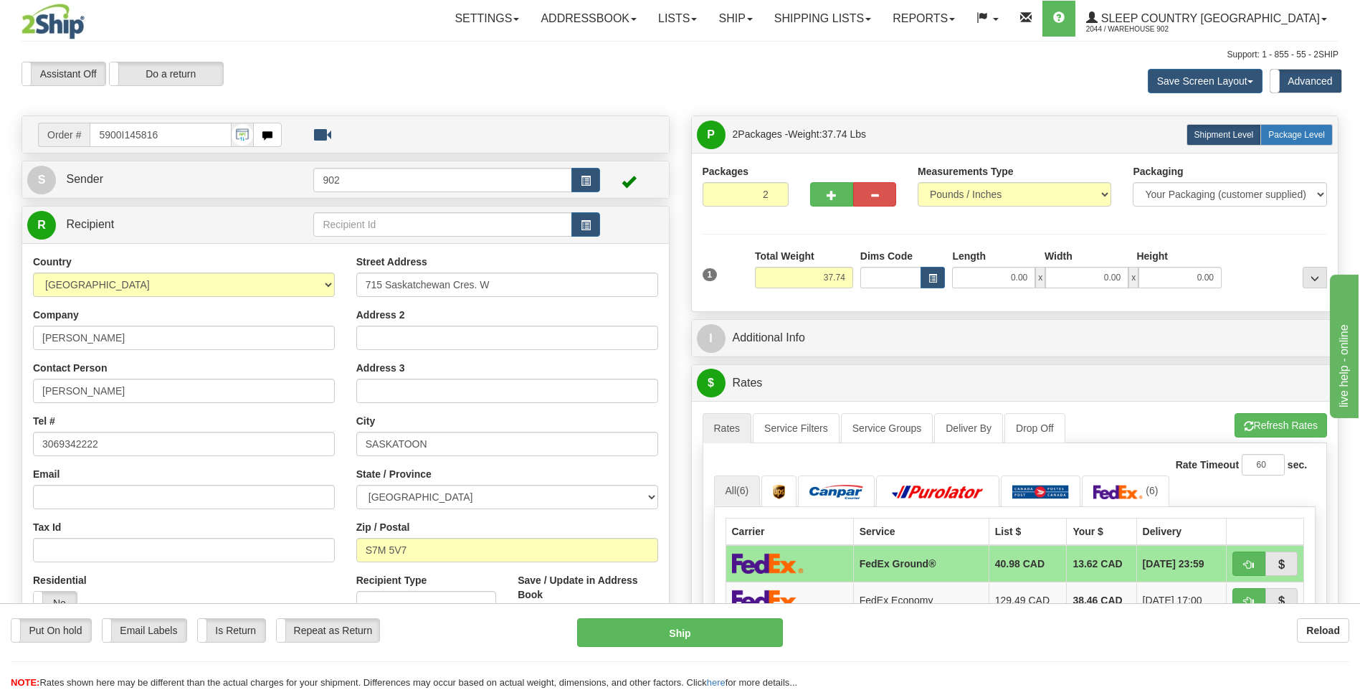
click at [1318, 125] on label "Package Level Pack.." at bounding box center [1297, 135] width 72 height 22
radio input "true"
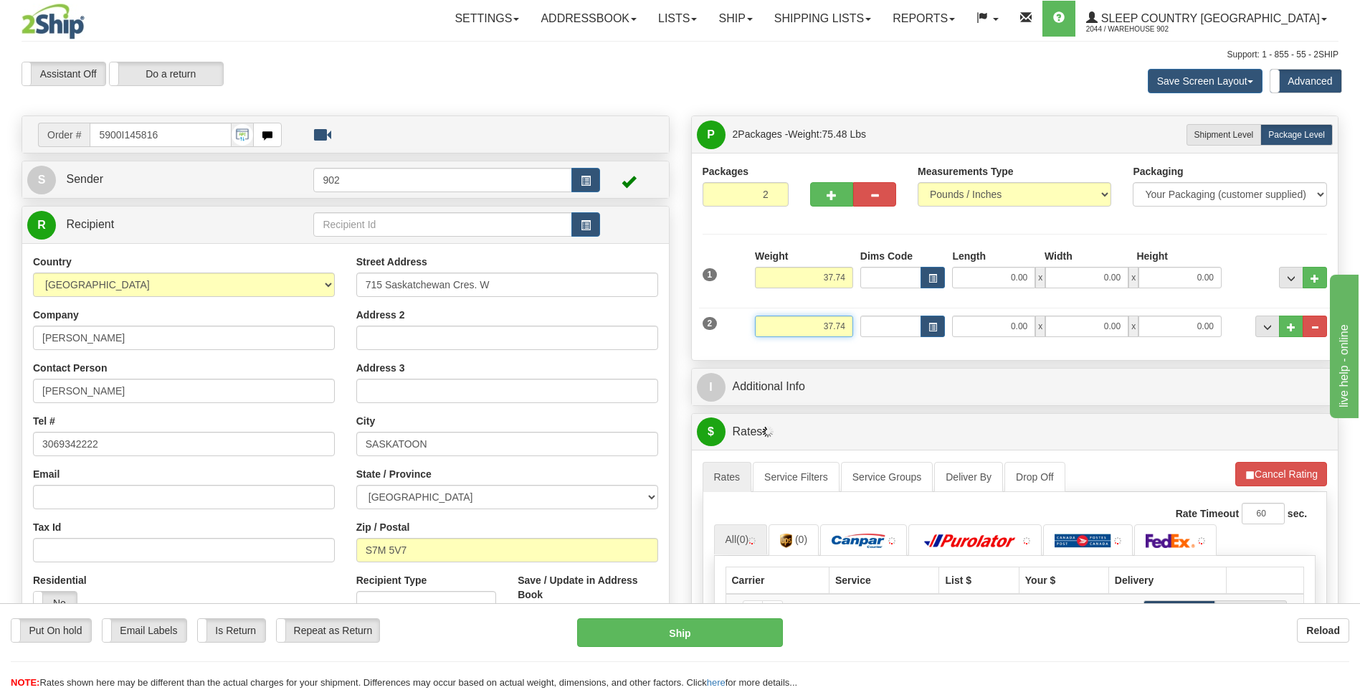
drag, startPoint x: 828, startPoint y: 324, endPoint x: 916, endPoint y: 324, distance: 88.2
click at [916, 324] on div "2 Weight 37.74 Dims Code Length Width Height" at bounding box center [1015, 324] width 632 height 48
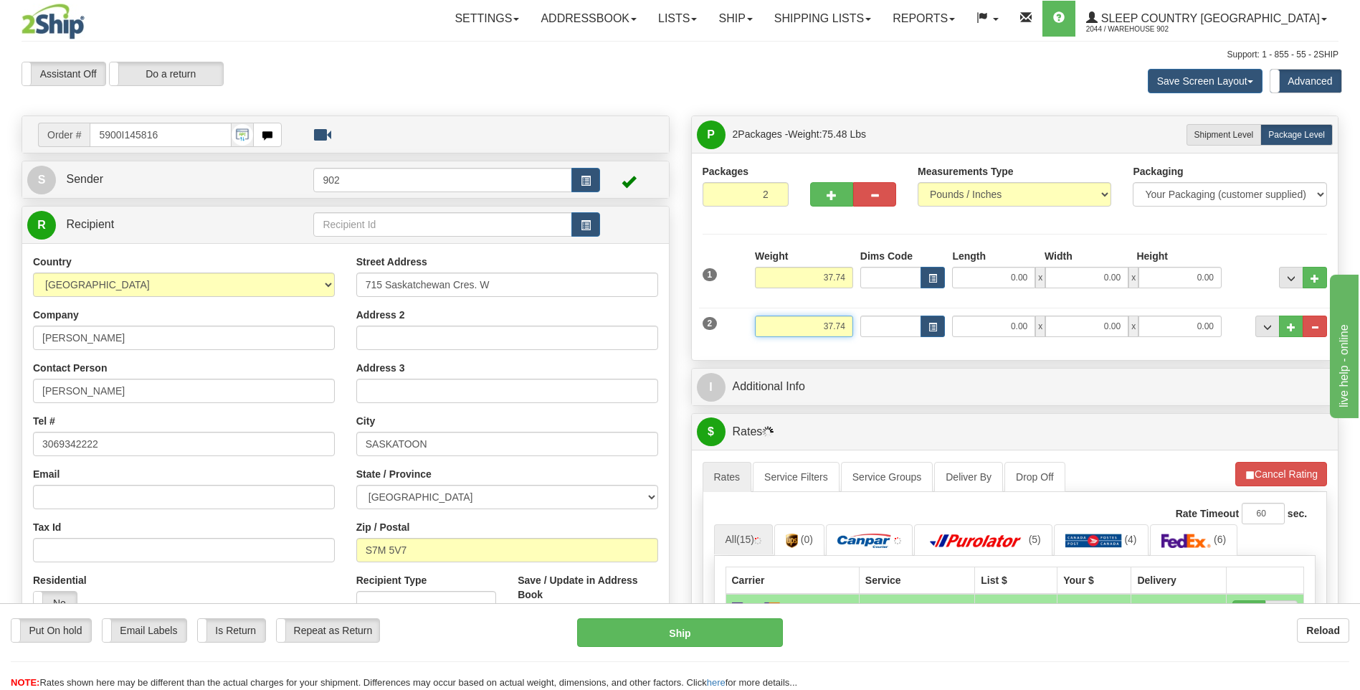
type input "3"
type input "4.74"
click at [1010, 274] on input "0.00" at bounding box center [993, 278] width 83 height 22
type input "29.00"
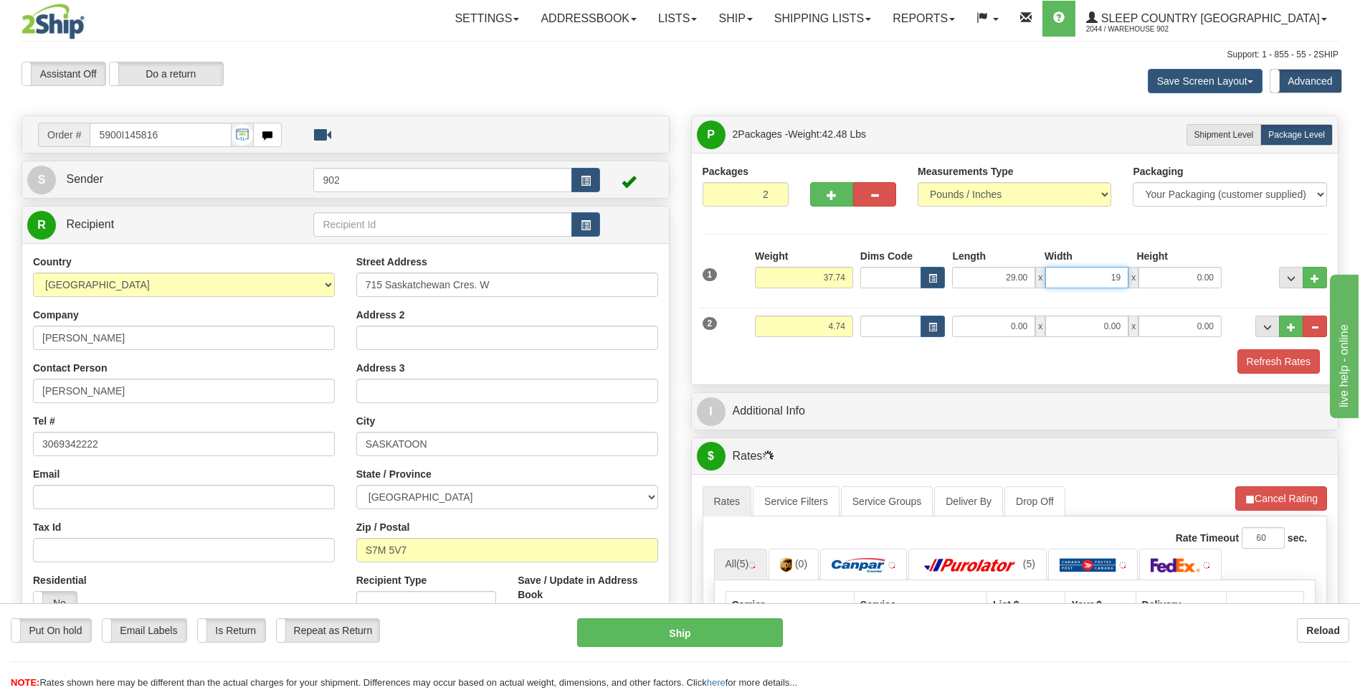
type input "19.00"
type input "17.00"
click at [1005, 323] on input "0.00" at bounding box center [993, 327] width 83 height 22
type input "19.00"
type input "10.00"
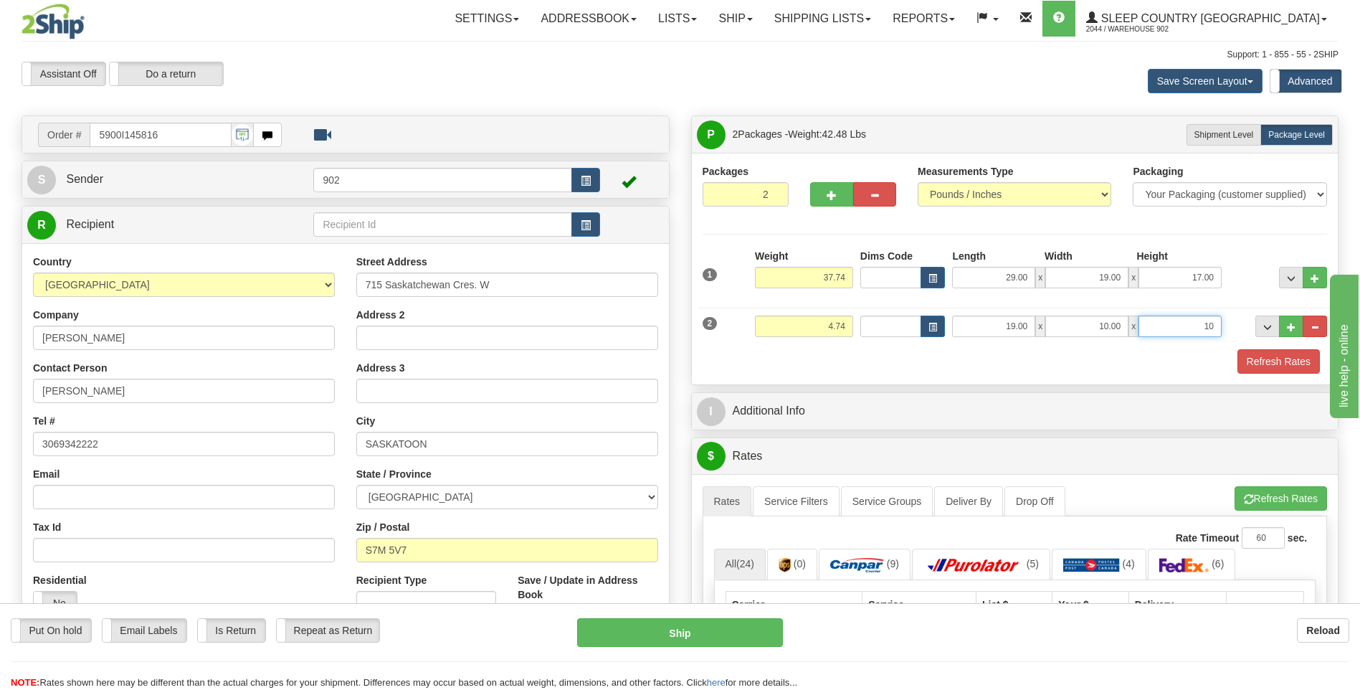
type input "10.00"
click at [1269, 359] on button "Refresh Rates" at bounding box center [1279, 361] width 82 height 24
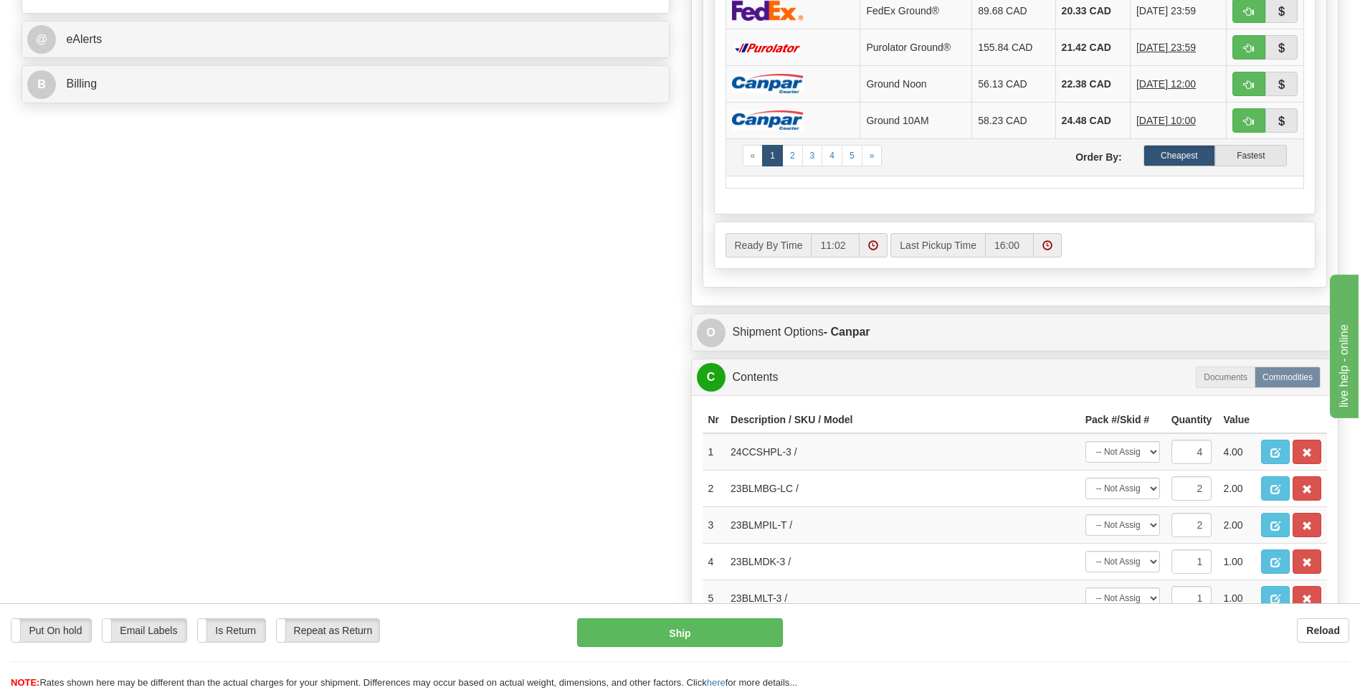
scroll to position [645, 0]
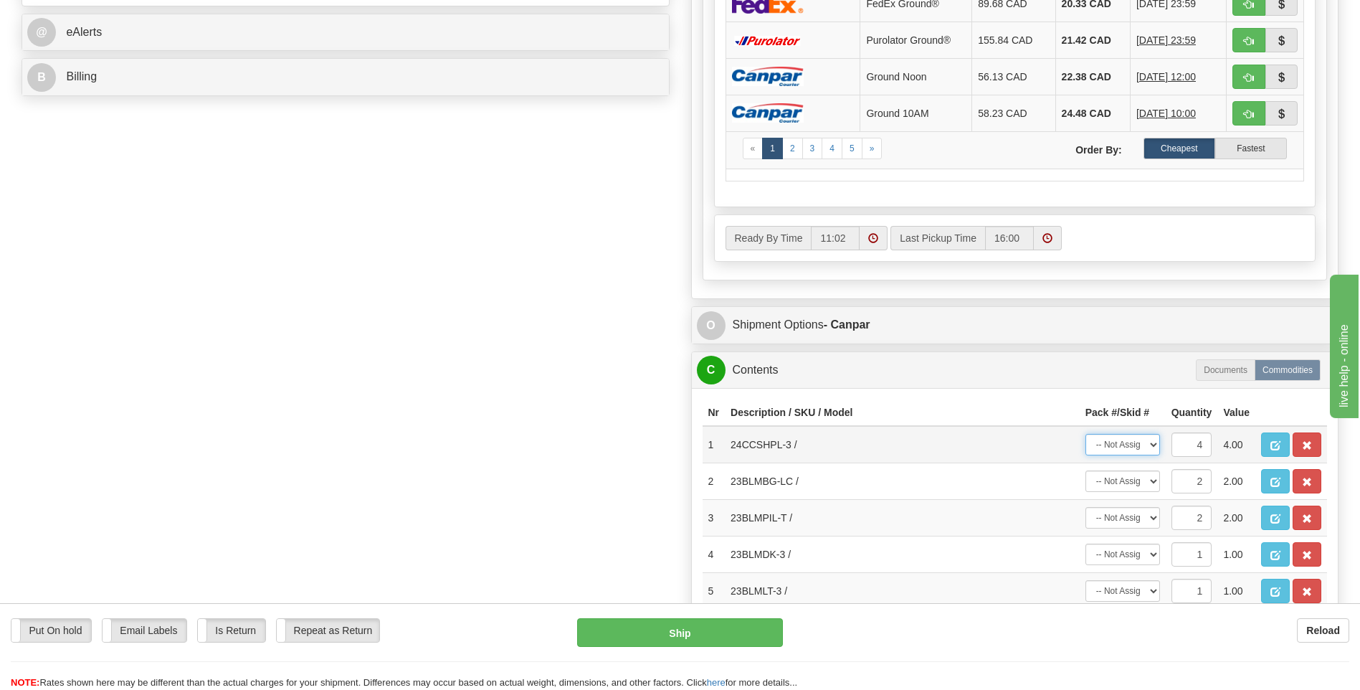
click at [1135, 445] on select "-- Not Assigned -- Package 1 Package 2 Split" at bounding box center [1123, 445] width 75 height 22
select select "SPLIT"
click at [1086, 434] on select "-- Not Assigned -- Package 1 Package 2 Split" at bounding box center [1123, 445] width 75 height 22
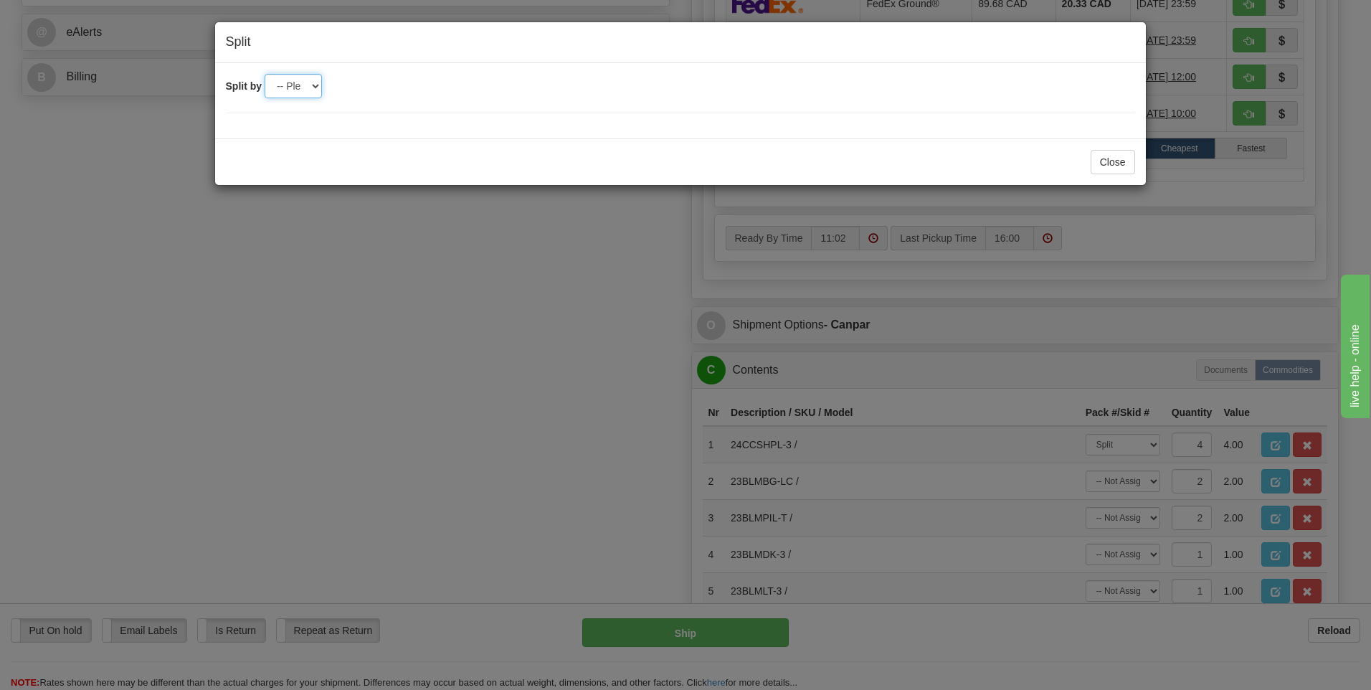
click at [298, 81] on select "-- Please select -- 2" at bounding box center [293, 86] width 57 height 24
select select "2"
click at [265, 74] on select "-- Please select -- 2" at bounding box center [293, 86] width 57 height 24
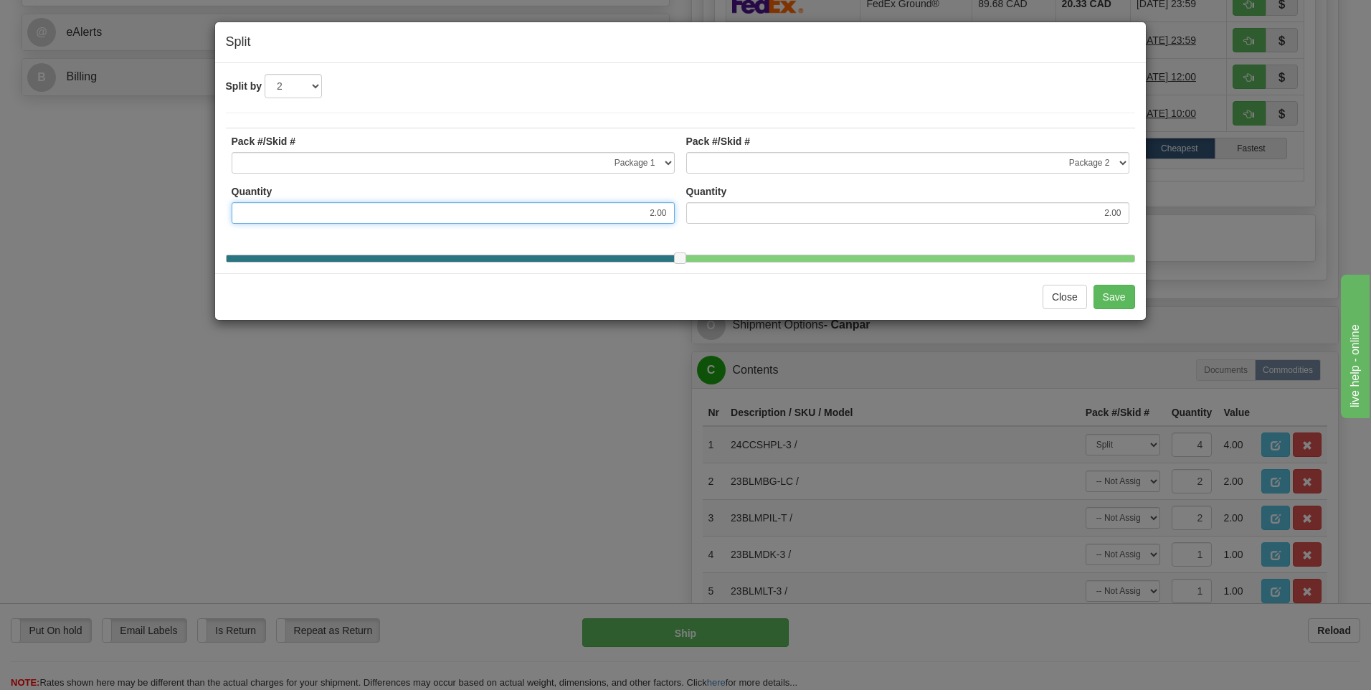
drag, startPoint x: 646, startPoint y: 209, endPoint x: 684, endPoint y: 214, distance: 38.2
click at [684, 214] on tr "Pack #/Skid # -- Not Assigned -- Package 1 Package 2 Quantity 2.00 Pack #/Skid …" at bounding box center [680, 184] width 909 height 113
type input "3.00"
type input "1.00"
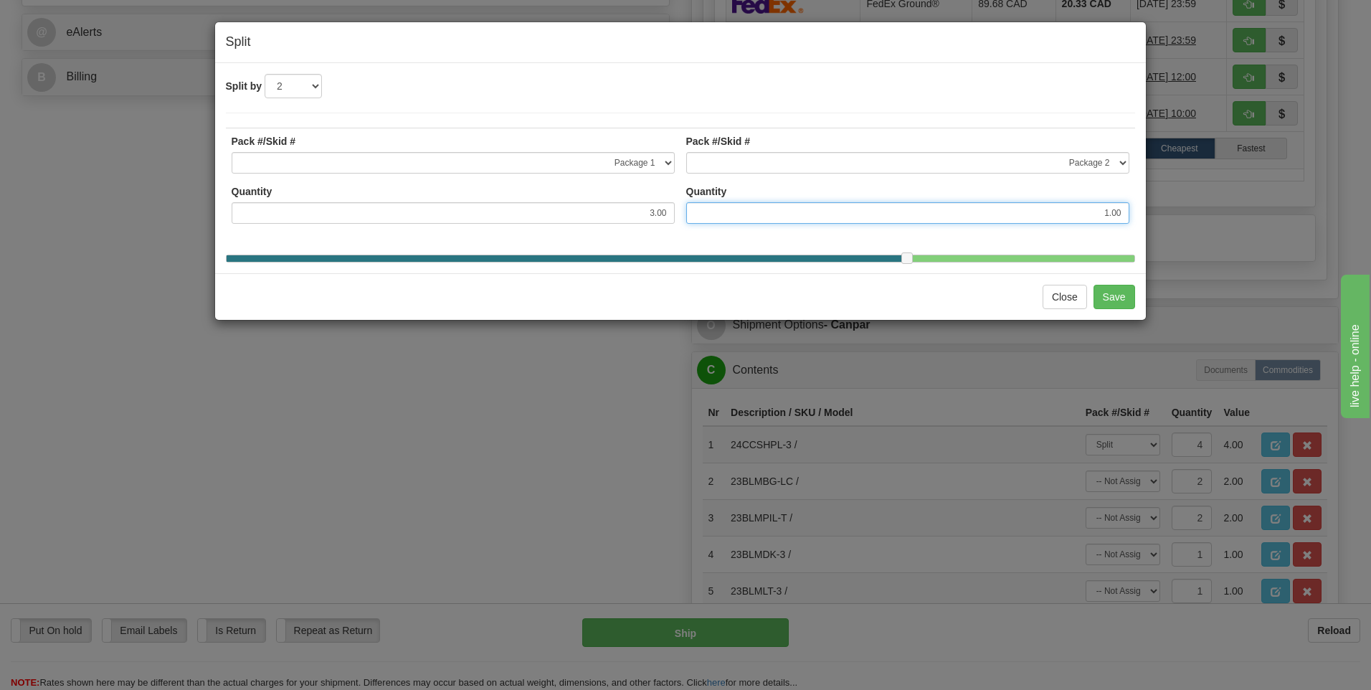
drag, startPoint x: 1094, startPoint y: 219, endPoint x: 1354, endPoint y: 197, distance: 261.2
click at [1354, 197] on div "Split Split by -- Please select -- 2 Pack #/Skid # -- Not Assigned -- Package 1…" at bounding box center [685, 345] width 1371 height 690
click at [1109, 305] on button "Save" at bounding box center [1115, 297] width 42 height 24
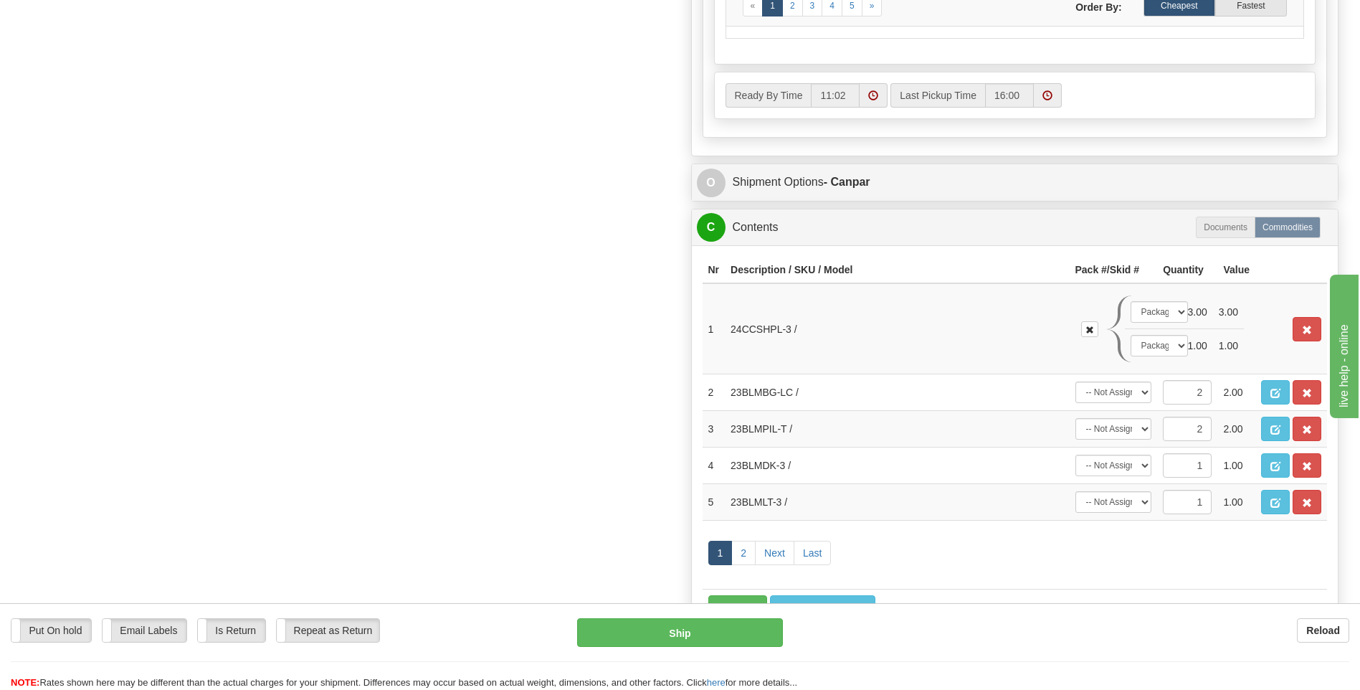
scroll to position [789, 0]
click at [1127, 397] on select "-- Not Assigned -- Package 1 Package 2 Split" at bounding box center [1114, 392] width 77 height 22
select select "0"
click at [1076, 381] on select "-- Not Assigned -- Package 1 Package 2 Split" at bounding box center [1114, 392] width 77 height 22
click at [1132, 439] on select "-- Not Assigned -- Package 1 Package 2 Split" at bounding box center [1114, 428] width 77 height 22
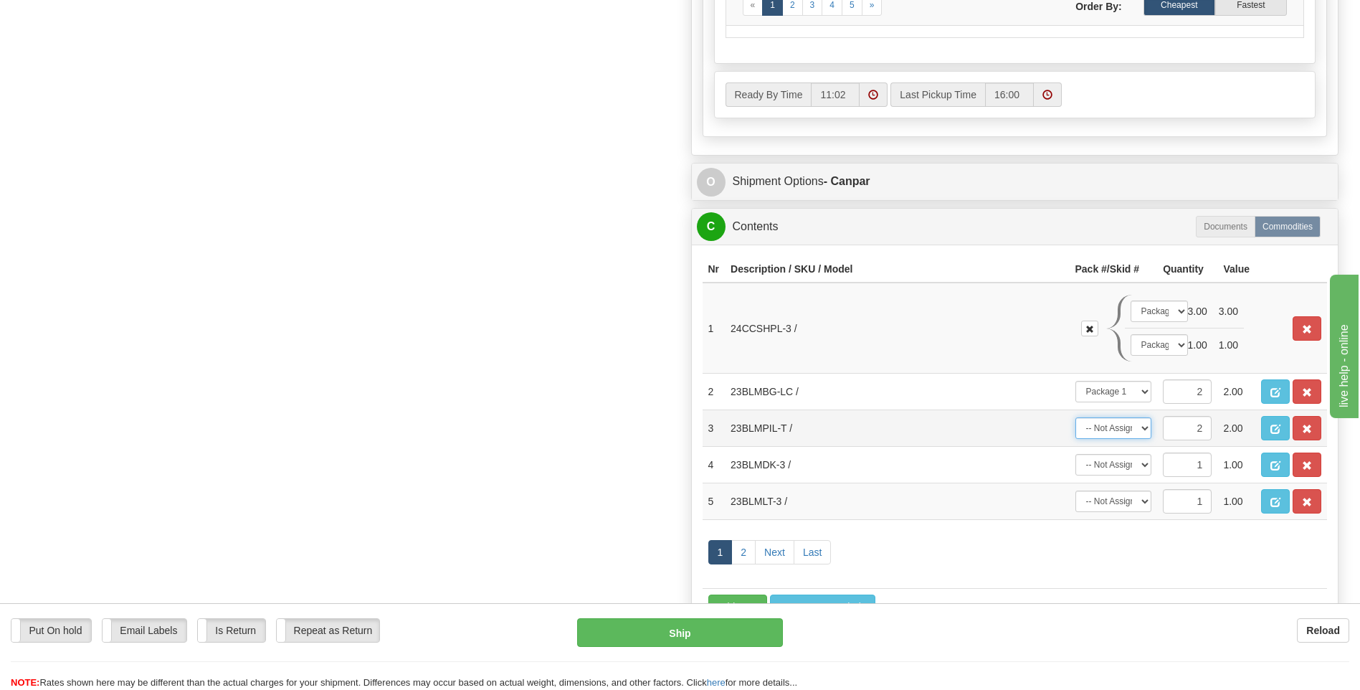
select select "0"
click at [1076, 417] on select "-- Not Assigned -- Package 1 Package 2 Split" at bounding box center [1114, 428] width 77 height 22
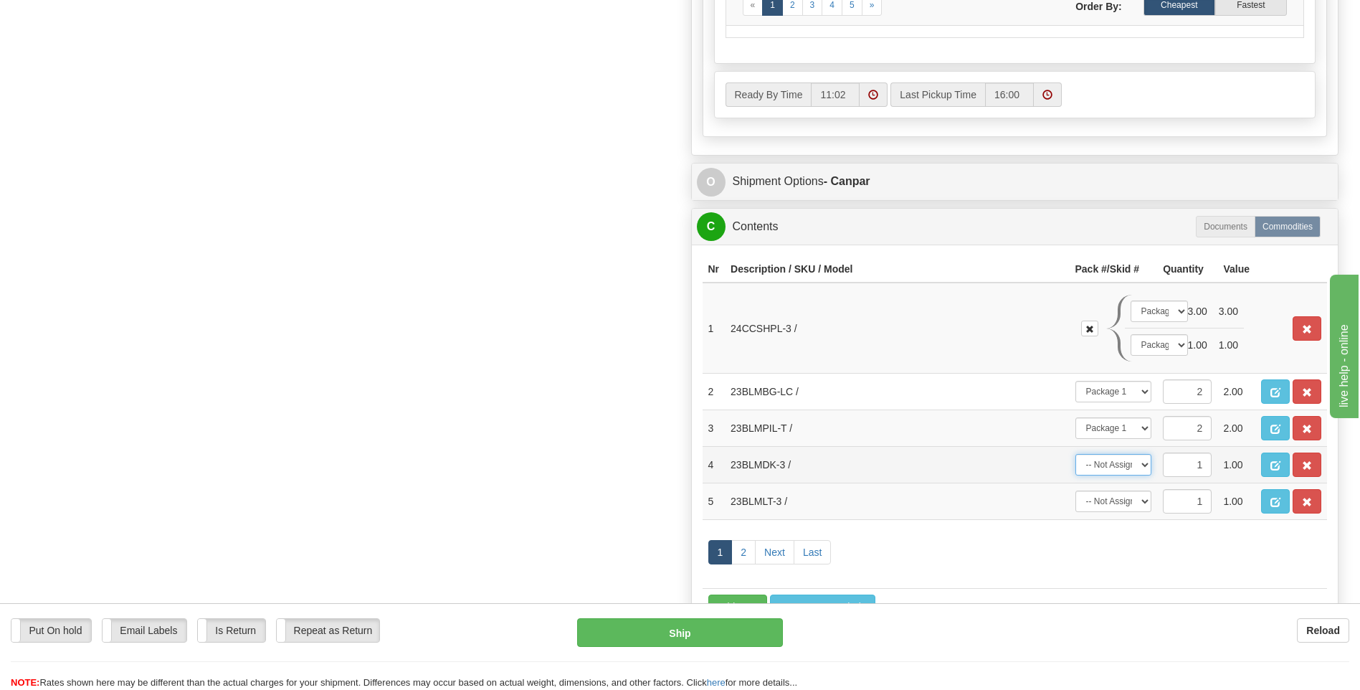
click at [1132, 463] on select "-- Not Assigned -- Package 1 Package 2" at bounding box center [1114, 465] width 77 height 22
select select "0"
click at [1076, 454] on select "-- Not Assigned -- Package 1 Package 2" at bounding box center [1114, 465] width 77 height 22
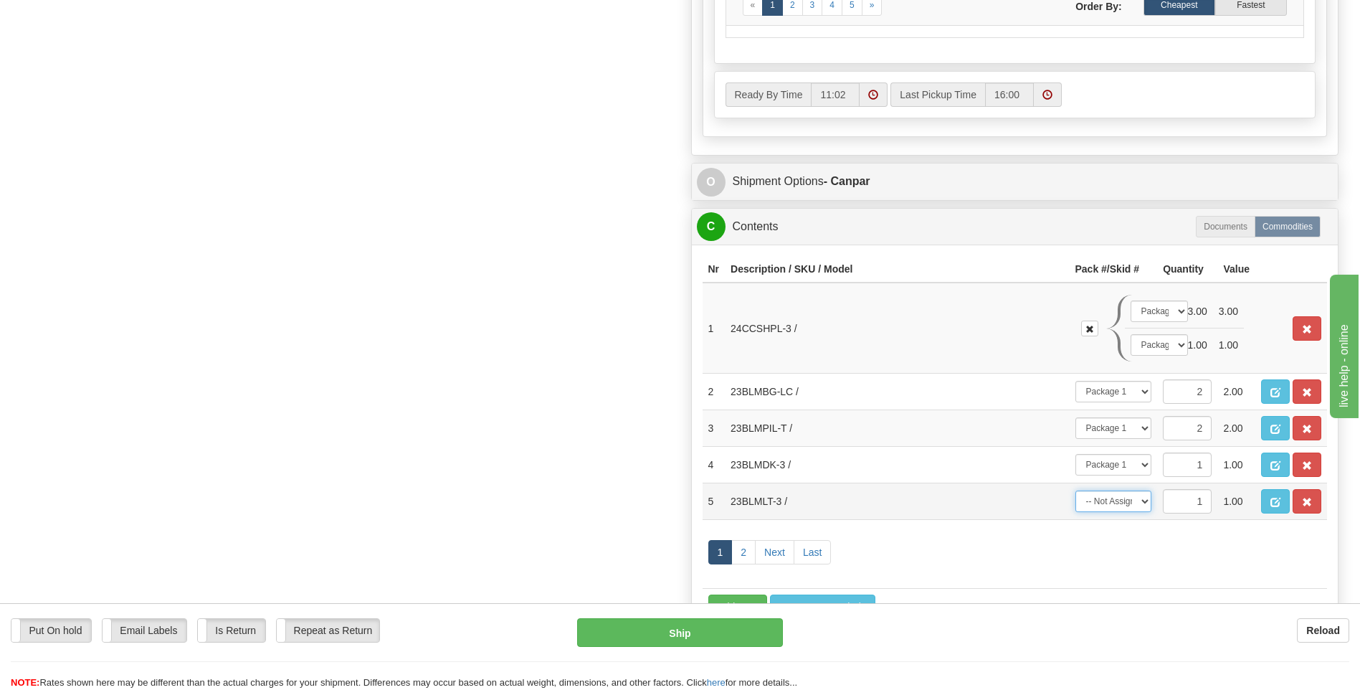
click at [1137, 495] on select "-- Not Assigned -- Package 1 Package 2" at bounding box center [1114, 501] width 77 height 22
select select "0"
click at [1076, 490] on select "-- Not Assigned -- Package 1 Package 2" at bounding box center [1114, 501] width 77 height 22
click at [746, 546] on link "2" at bounding box center [743, 552] width 24 height 24
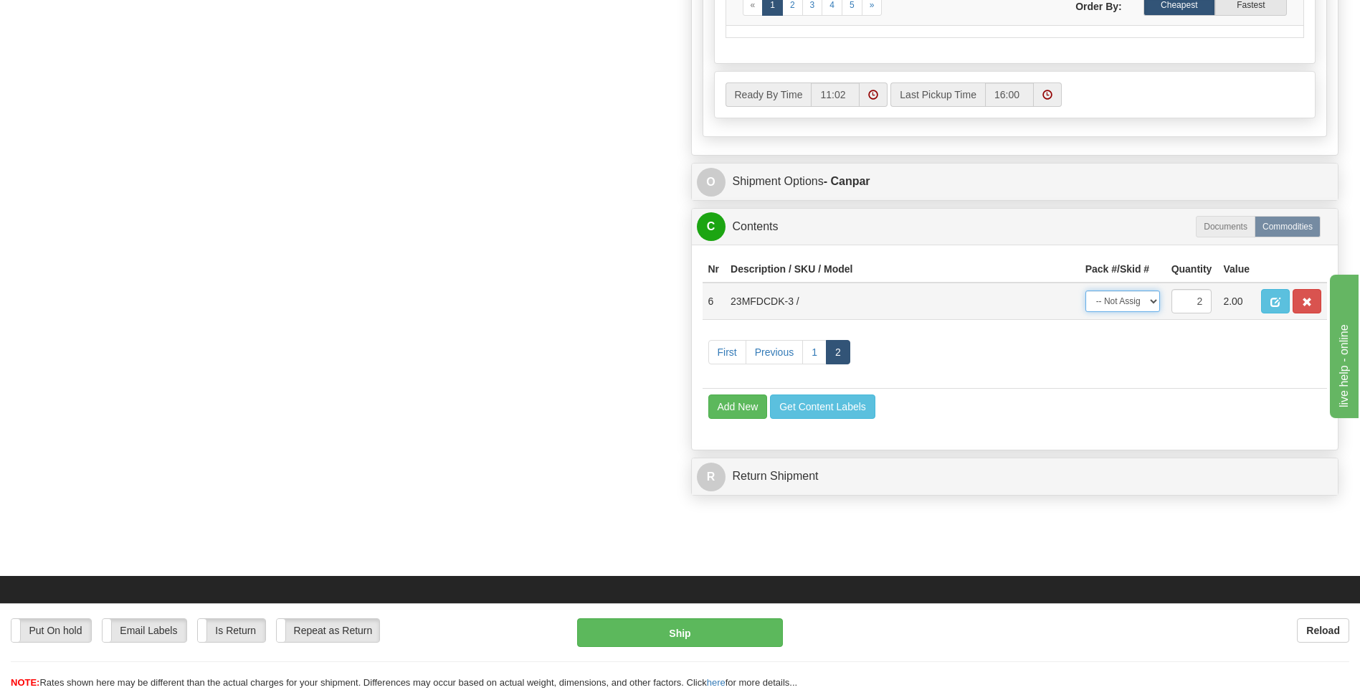
click at [1147, 303] on select "-- Not Assigned -- Package 1 Package 2 Split" at bounding box center [1123, 301] width 75 height 22
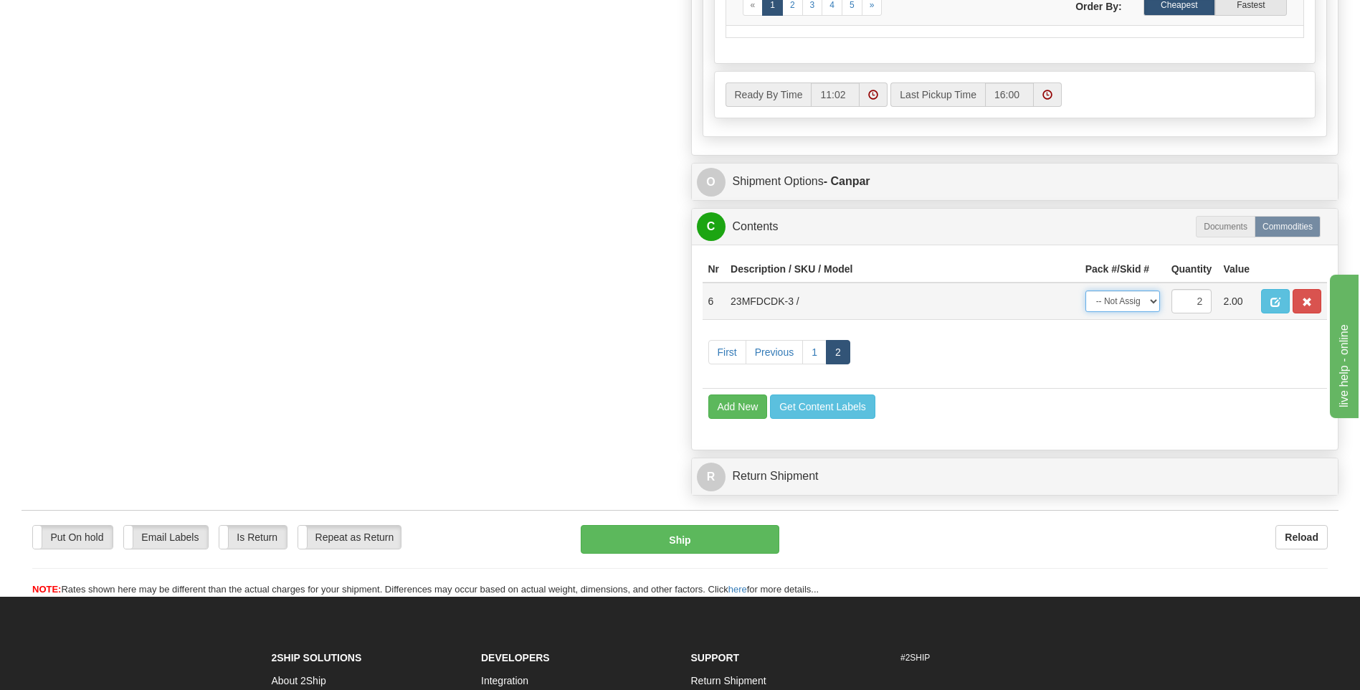
select select "0"
click at [1086, 290] on select "-- Not Assigned -- Package 1 Package 2 Split" at bounding box center [1123, 301] width 75 height 22
click at [736, 354] on link "First" at bounding box center [727, 352] width 38 height 24
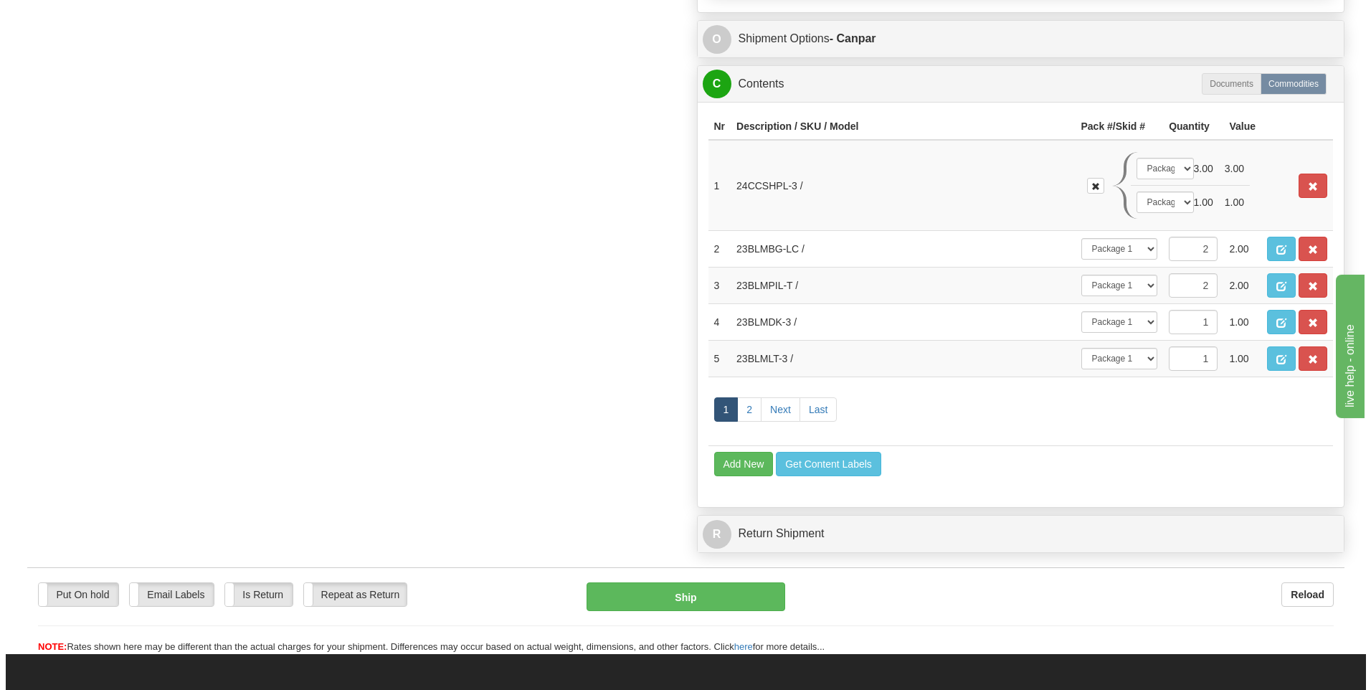
scroll to position [932, 0]
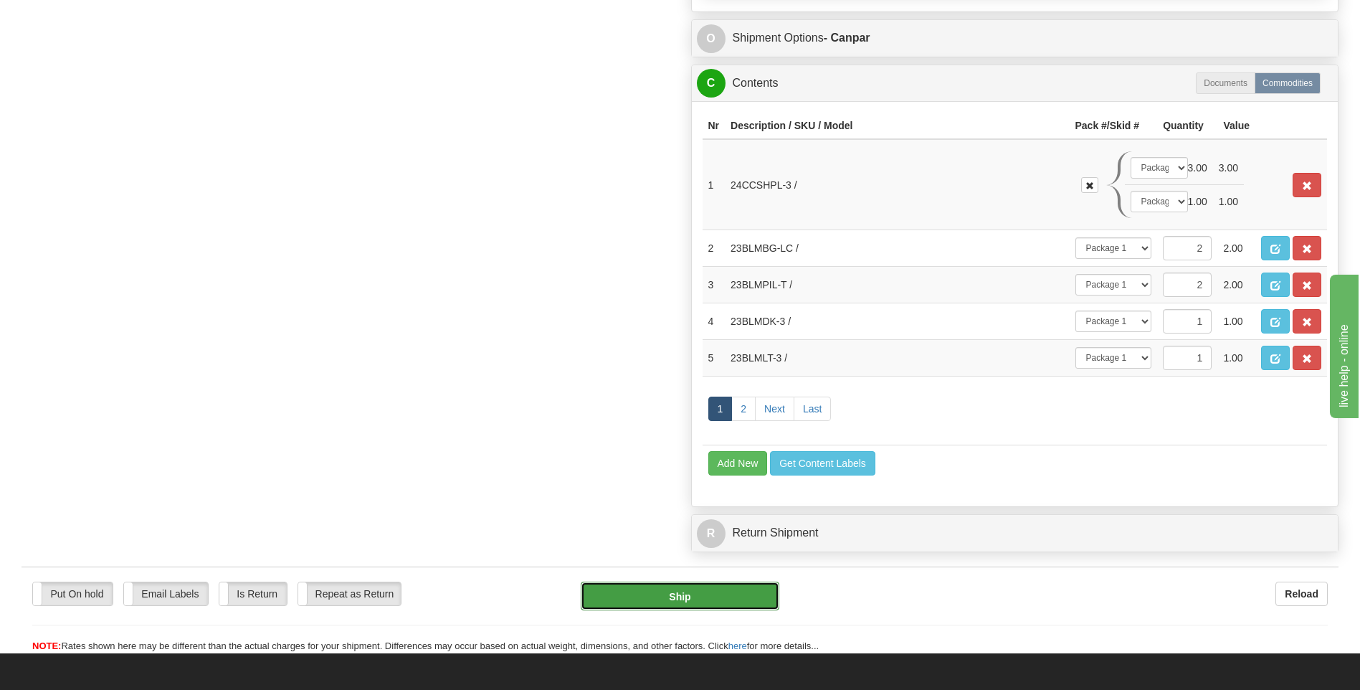
click at [703, 586] on button "Ship" at bounding box center [680, 596] width 198 height 29
type input "1"
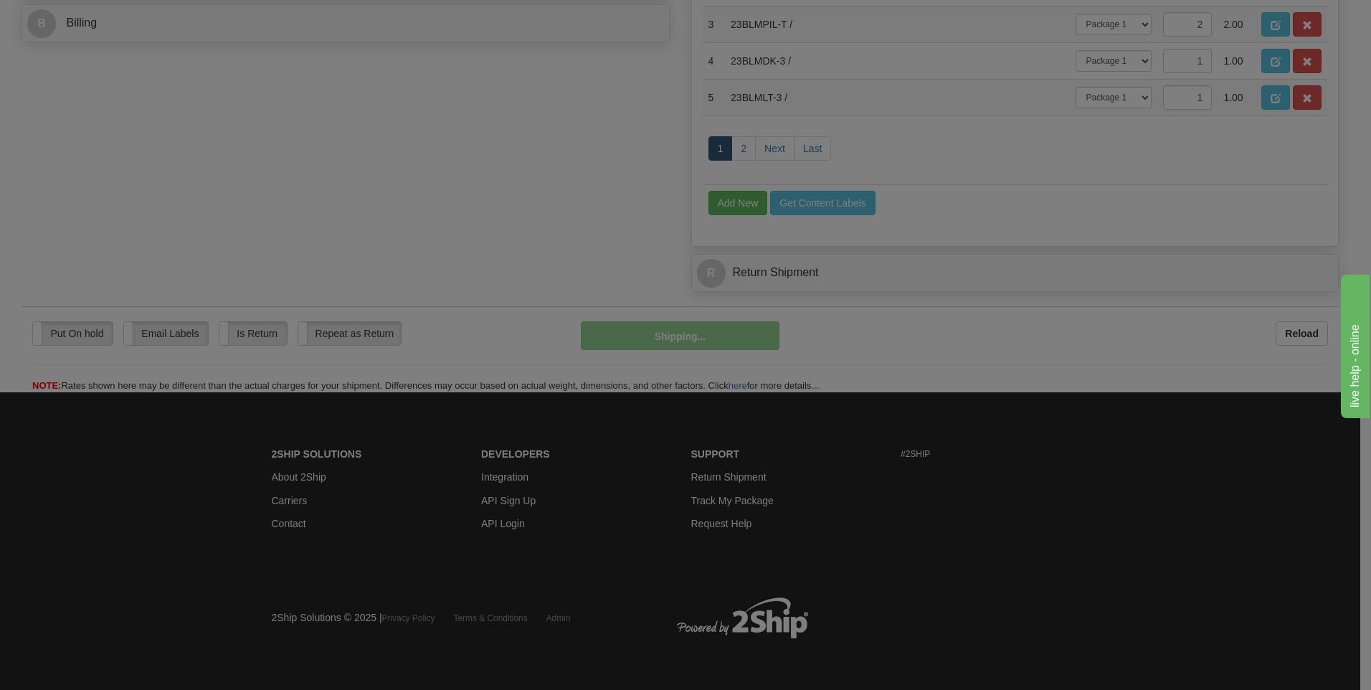
scroll to position [699, 0]
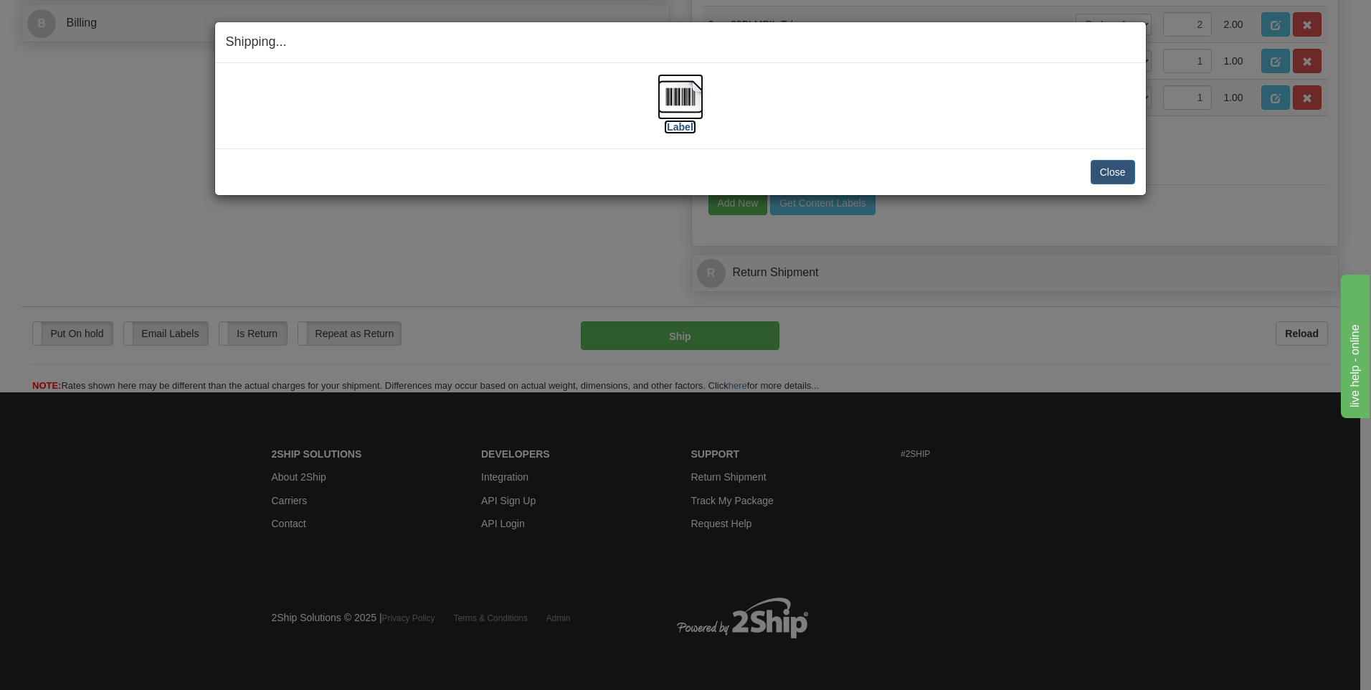
click at [676, 100] on img at bounding box center [681, 97] width 46 height 46
click at [1089, 158] on div "Close Cancel Cancel Shipment and Quit Pickup Quit Pickup ONLY" at bounding box center [680, 171] width 931 height 47
click at [663, 100] on img at bounding box center [681, 97] width 46 height 46
click at [1120, 169] on button "Close" at bounding box center [1113, 172] width 44 height 24
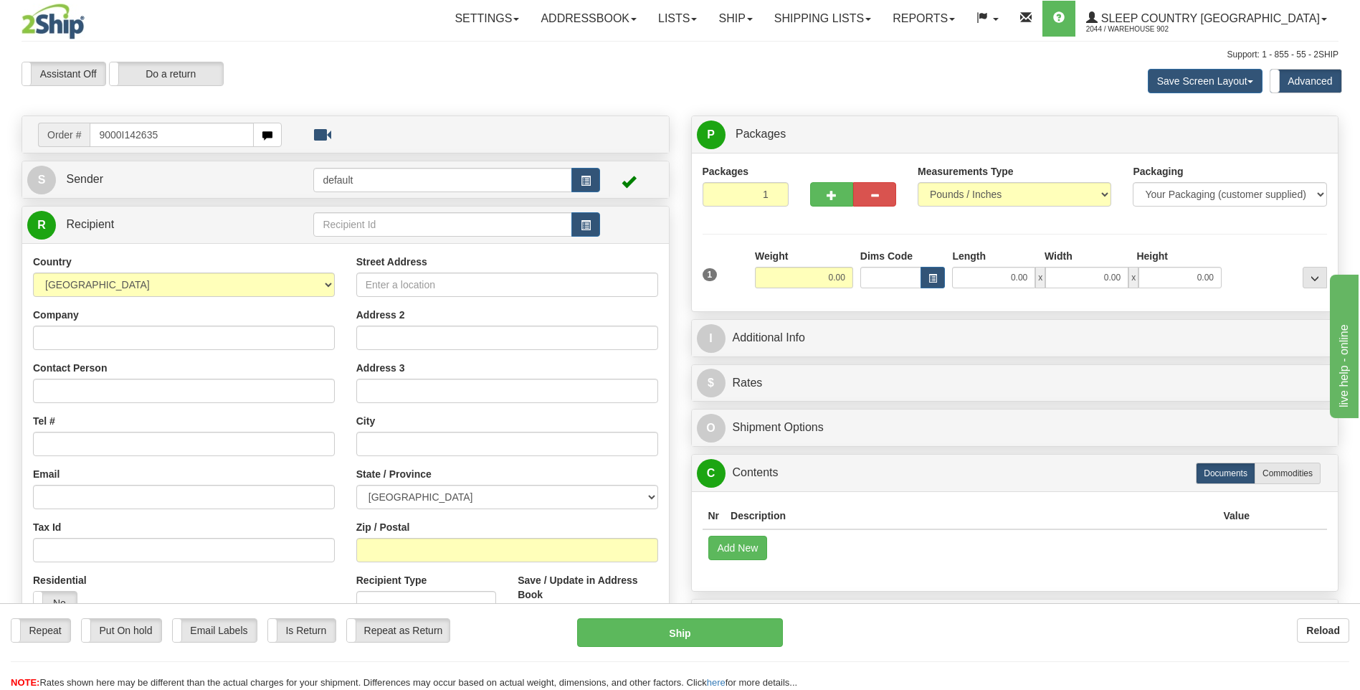
type input "9000I142635"
click at [1006, 285] on body "Training Course Close Toggle navigation Settings Shipping Preferences New Recip…" at bounding box center [680, 345] width 1360 height 690
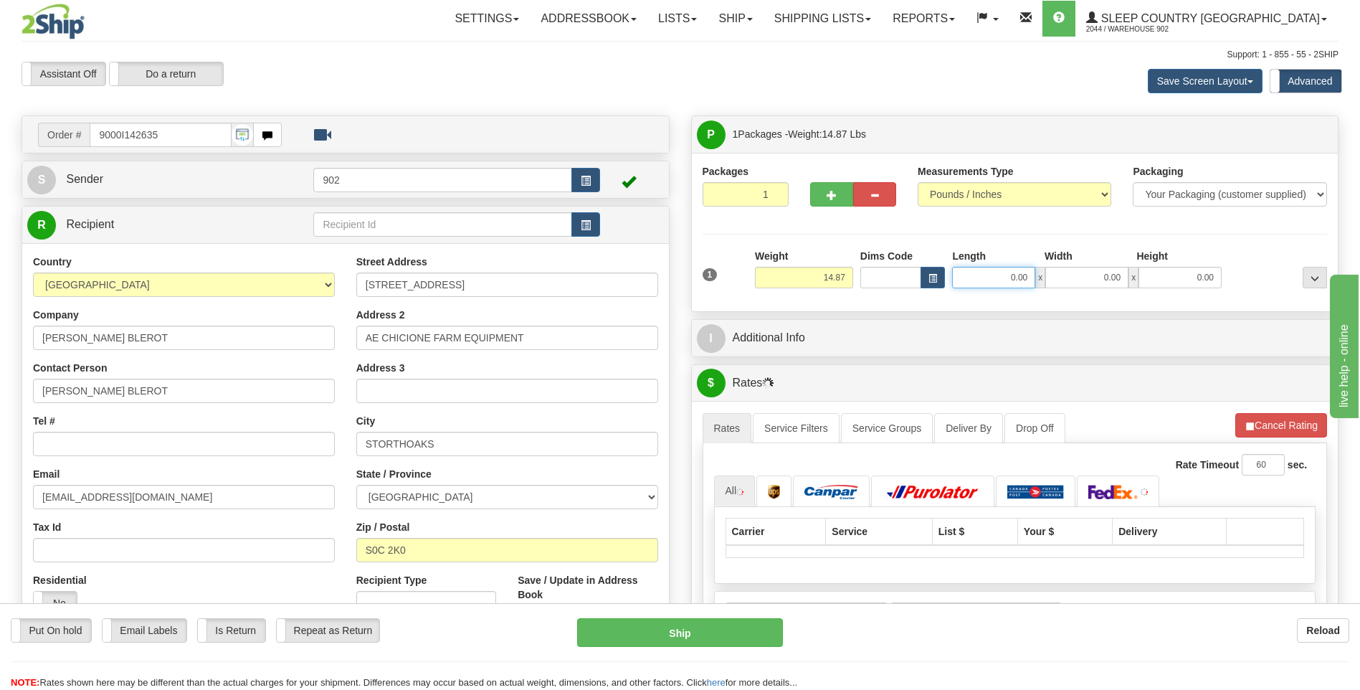
click at [1013, 278] on input "0.00" at bounding box center [993, 278] width 83 height 22
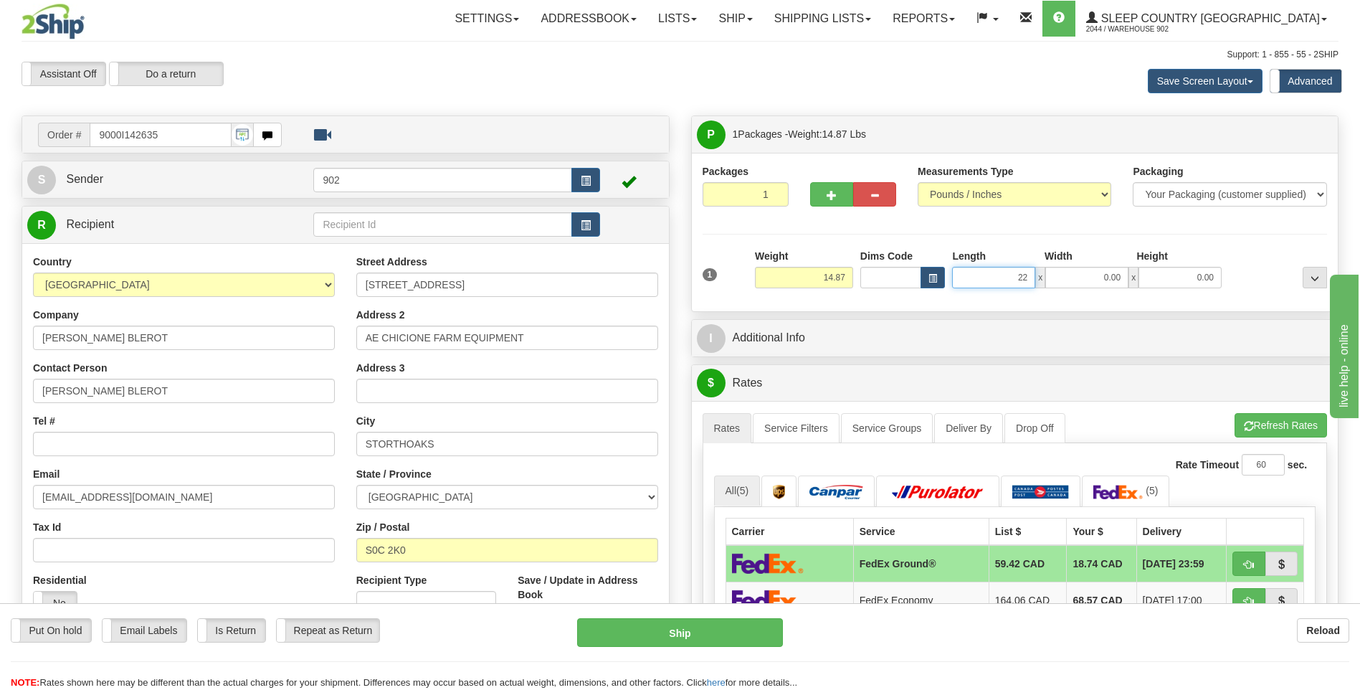
type input "22.00"
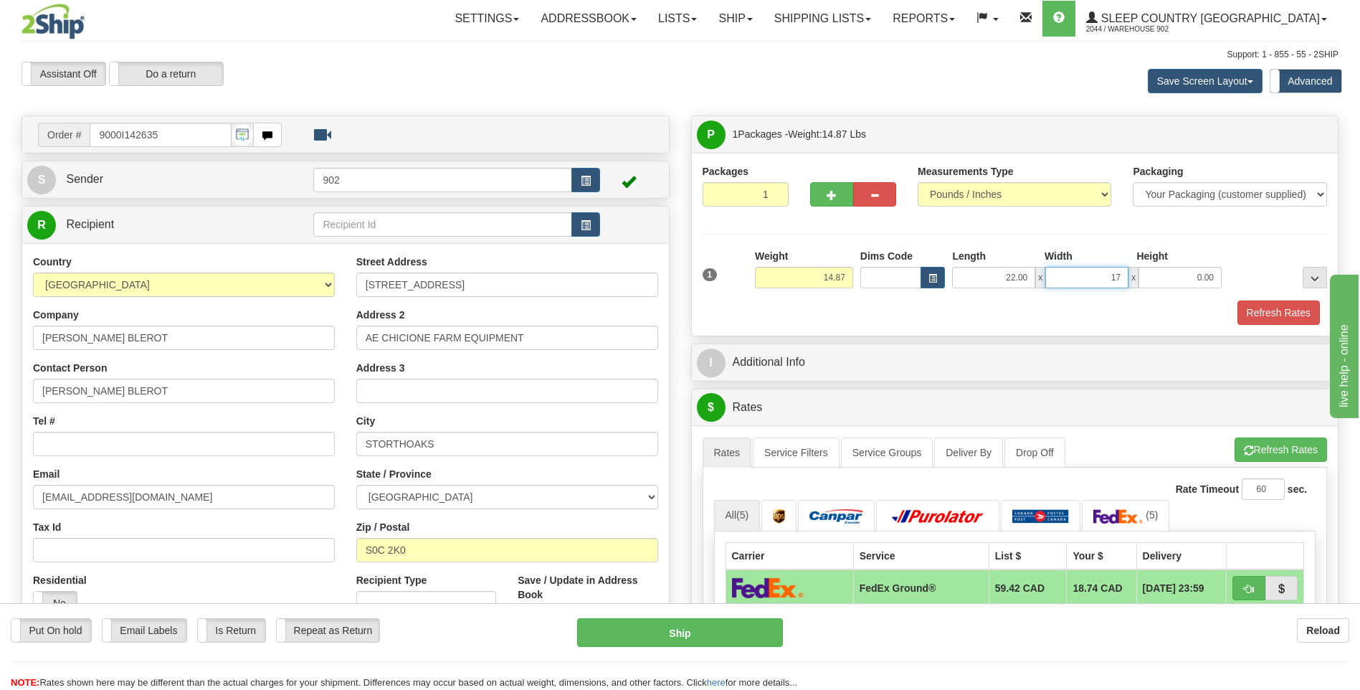
type input "17.00"
click at [1198, 275] on input "17.00" at bounding box center [1180, 278] width 83 height 22
type input "14.00"
click at [1280, 326] on div "Packages 1 1 Measurements Type" at bounding box center [1015, 244] width 647 height 183
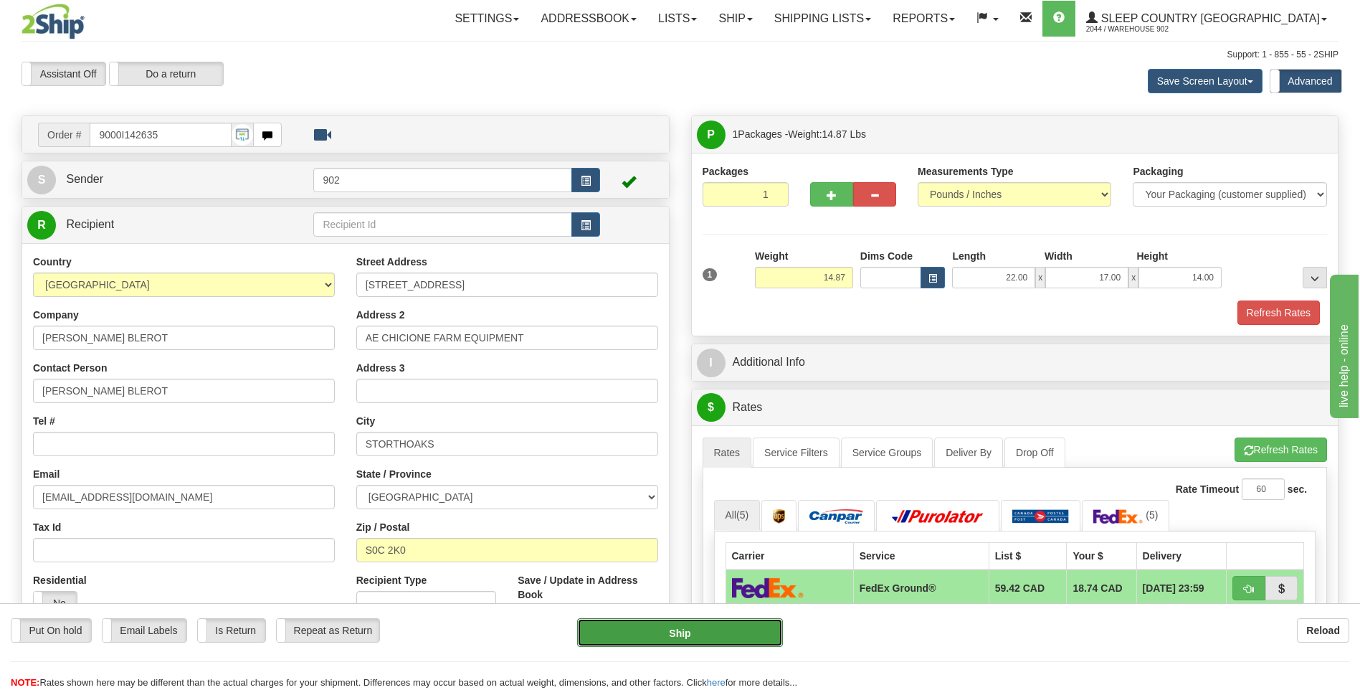
click at [724, 632] on button "Ship" at bounding box center [679, 632] width 205 height 29
type input "92"
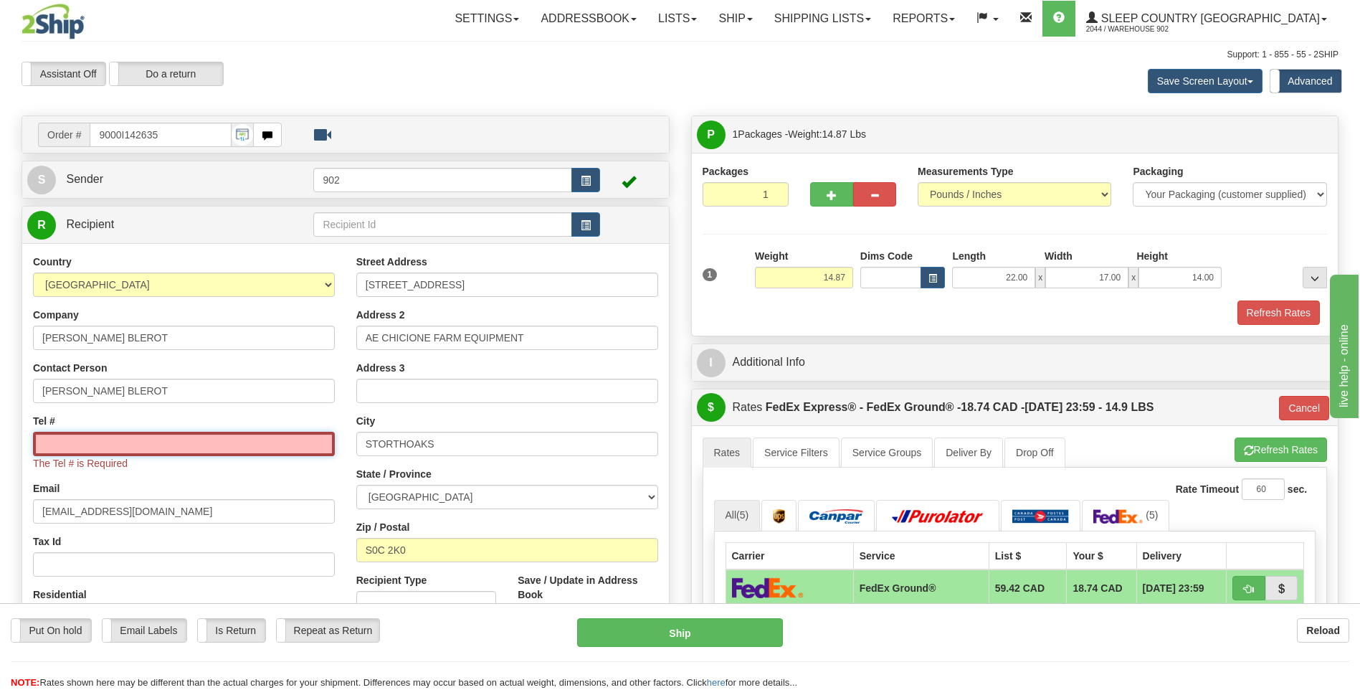
click at [263, 439] on input "Tel #" at bounding box center [184, 444] width 302 height 24
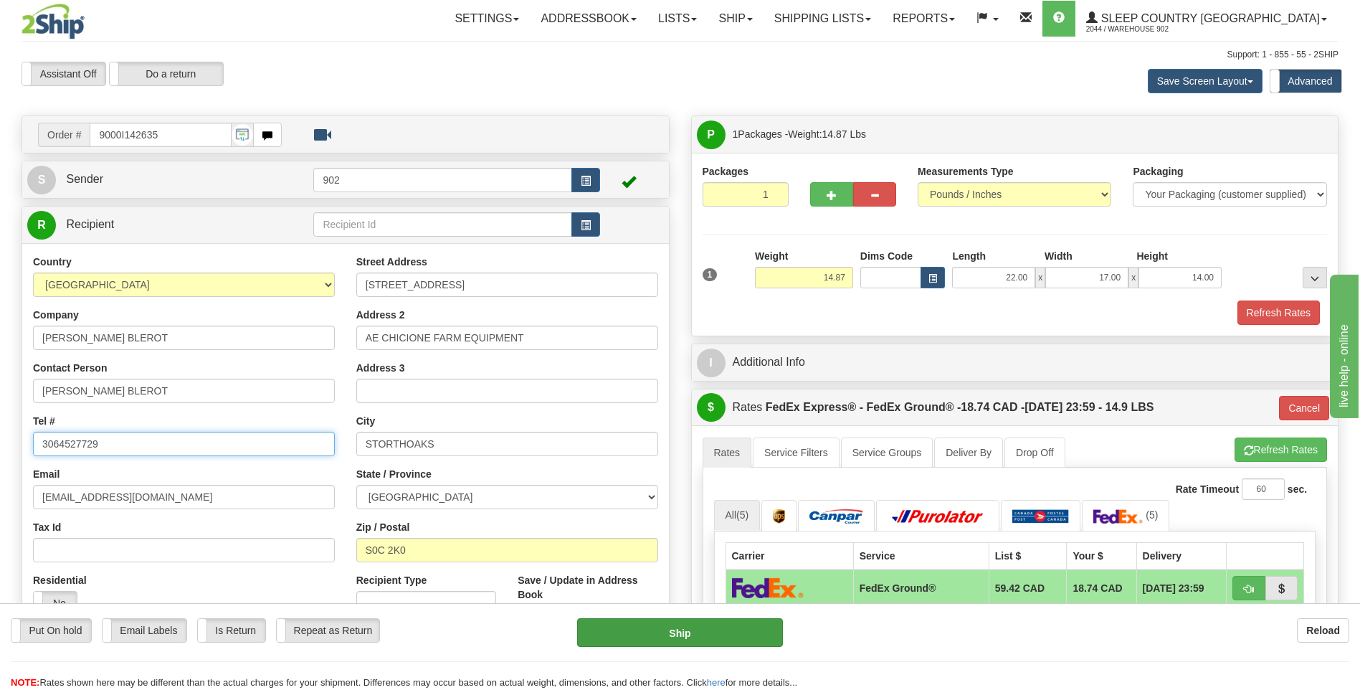
type input "3064527729"
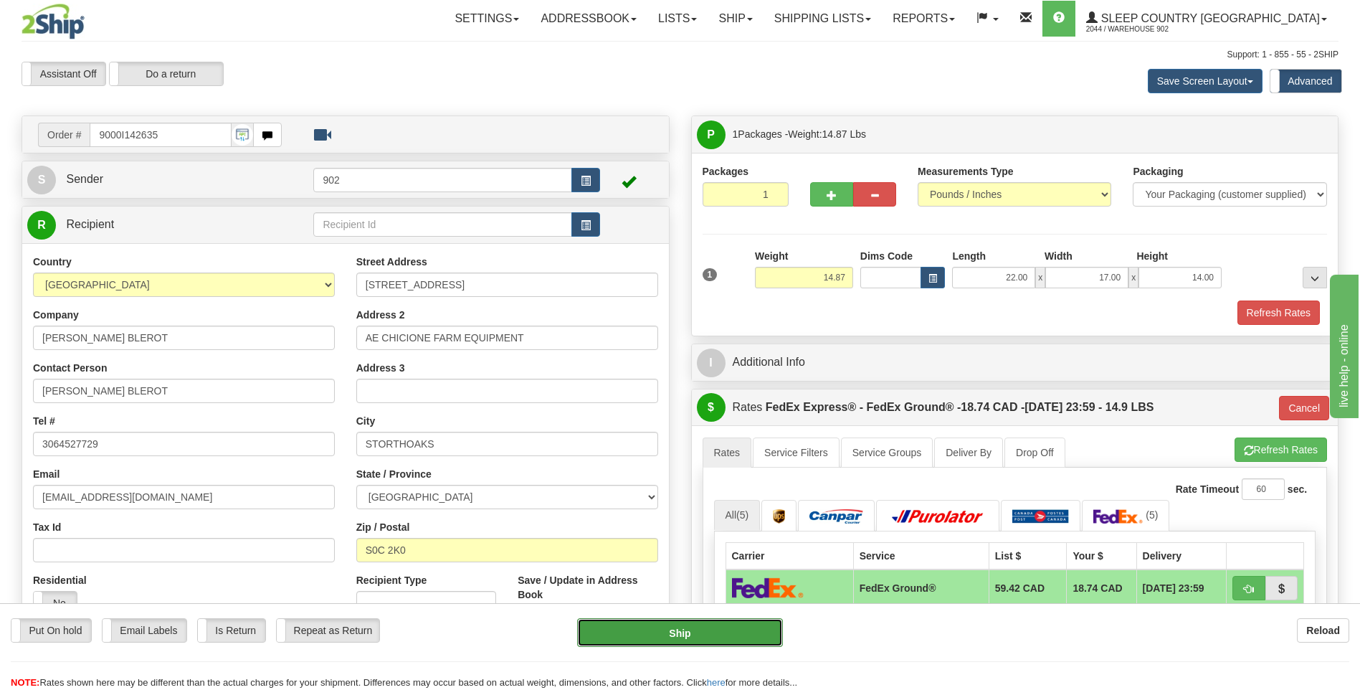
click at [691, 635] on button "Ship" at bounding box center [679, 632] width 205 height 29
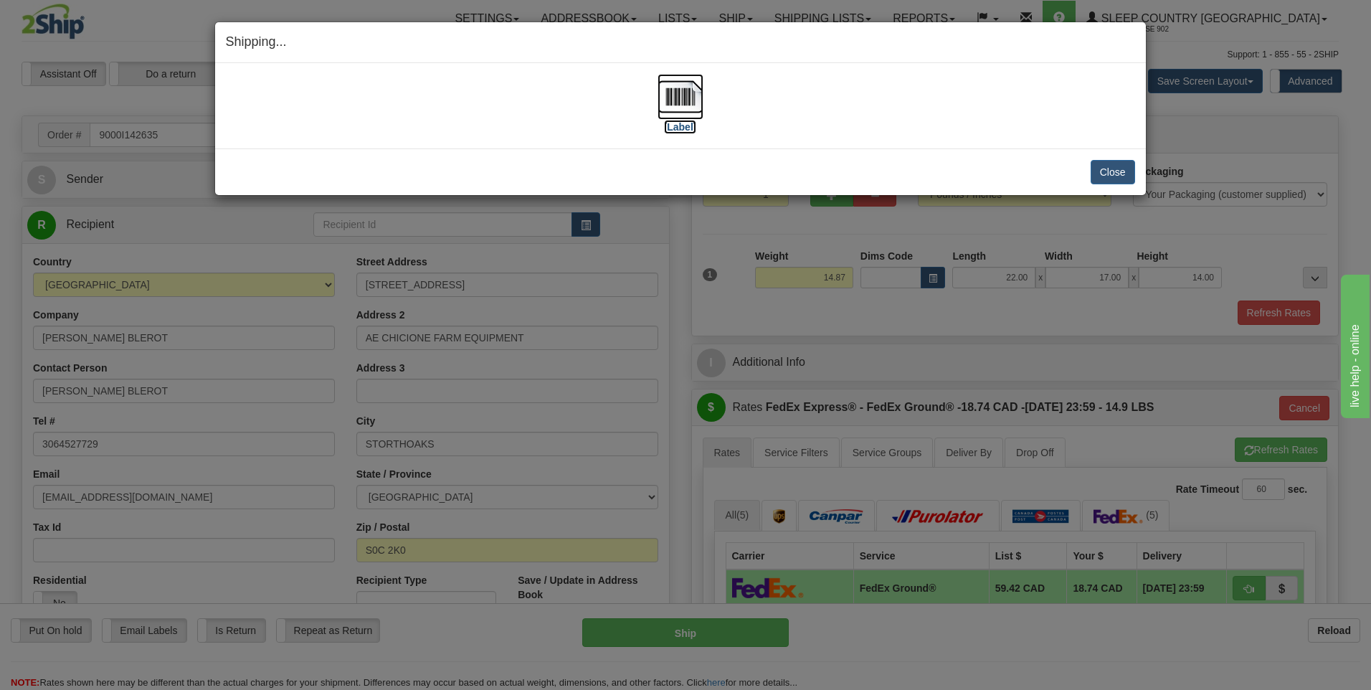
click at [686, 115] on img at bounding box center [681, 97] width 46 height 46
click at [1113, 174] on button "Close" at bounding box center [1113, 172] width 44 height 24
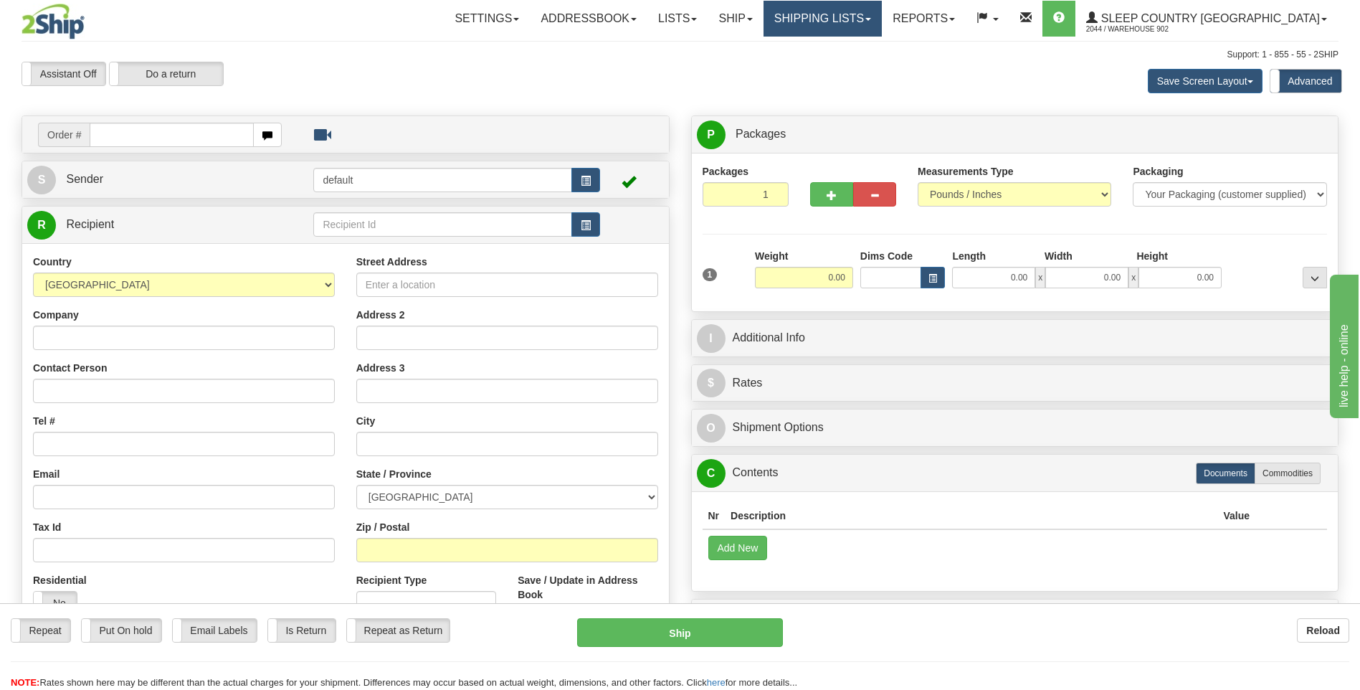
click at [853, 24] on link "Shipping lists" at bounding box center [823, 19] width 118 height 36
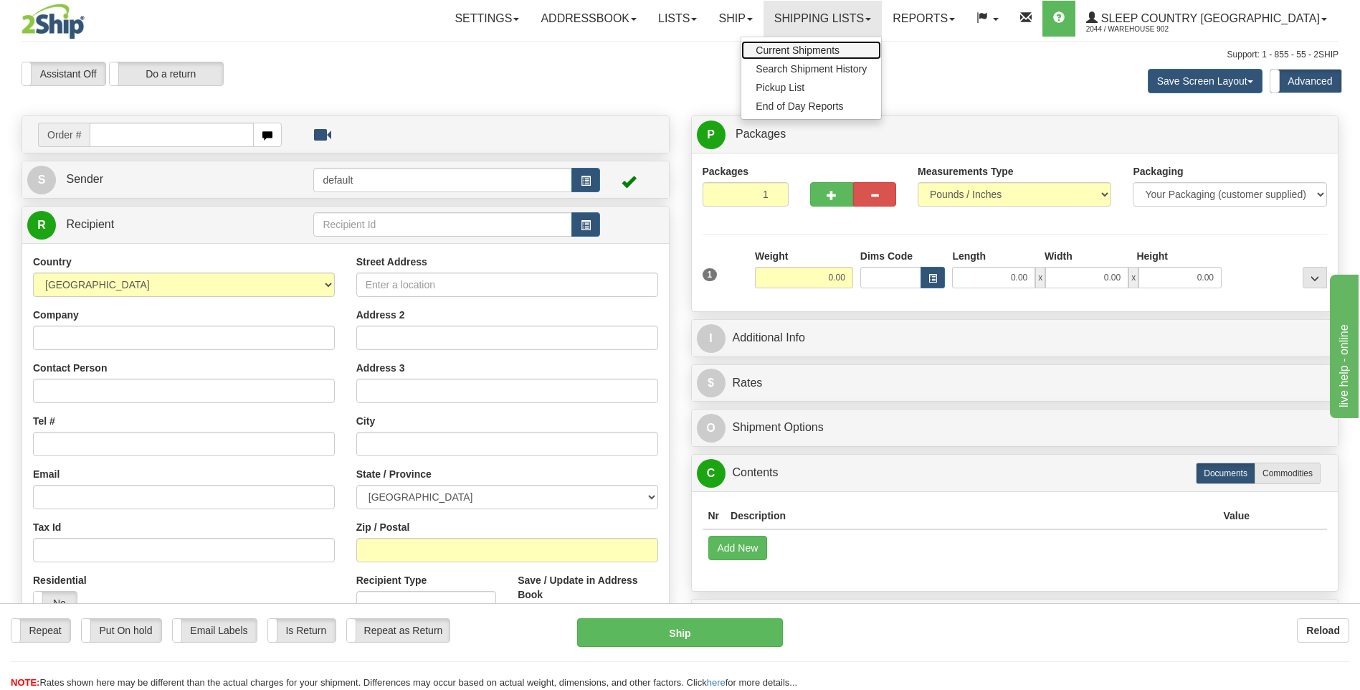
click at [876, 42] on link "Current Shipments" at bounding box center [811, 50] width 140 height 19
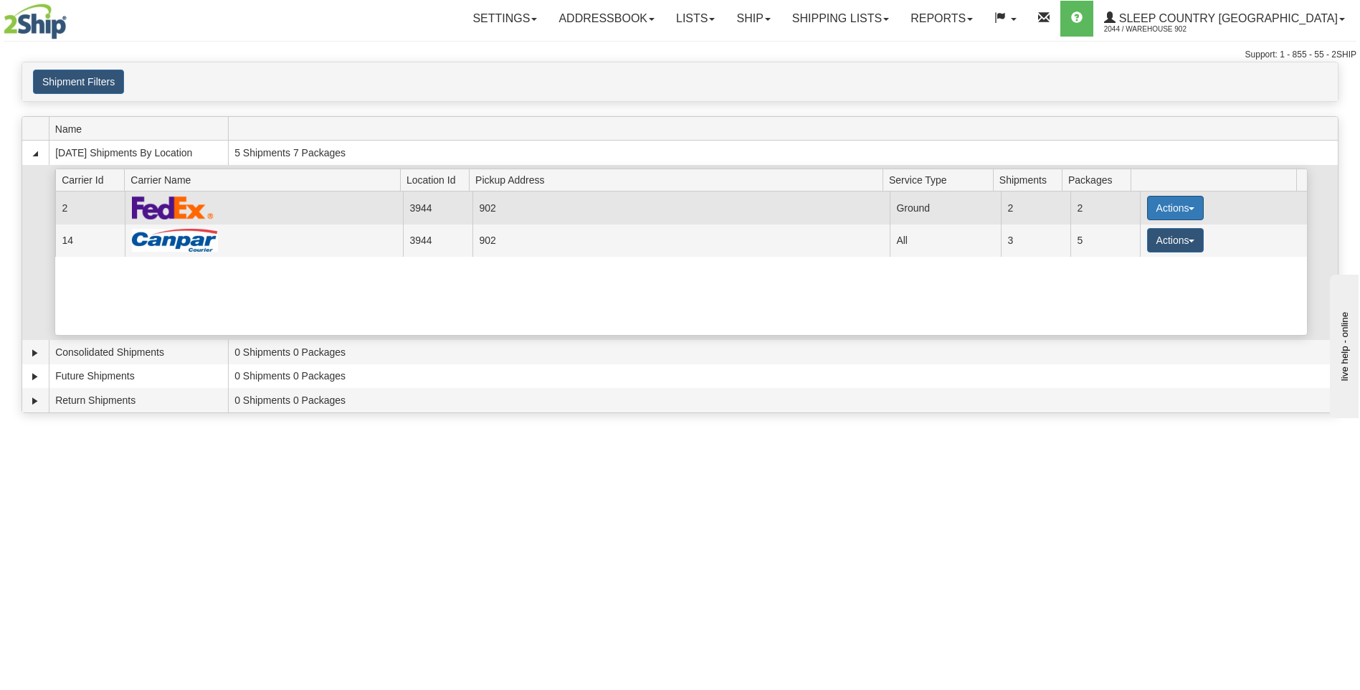
click at [1177, 215] on button "Actions" at bounding box center [1175, 208] width 57 height 24
click at [1161, 252] on link "Close" at bounding box center [1146, 254] width 115 height 19
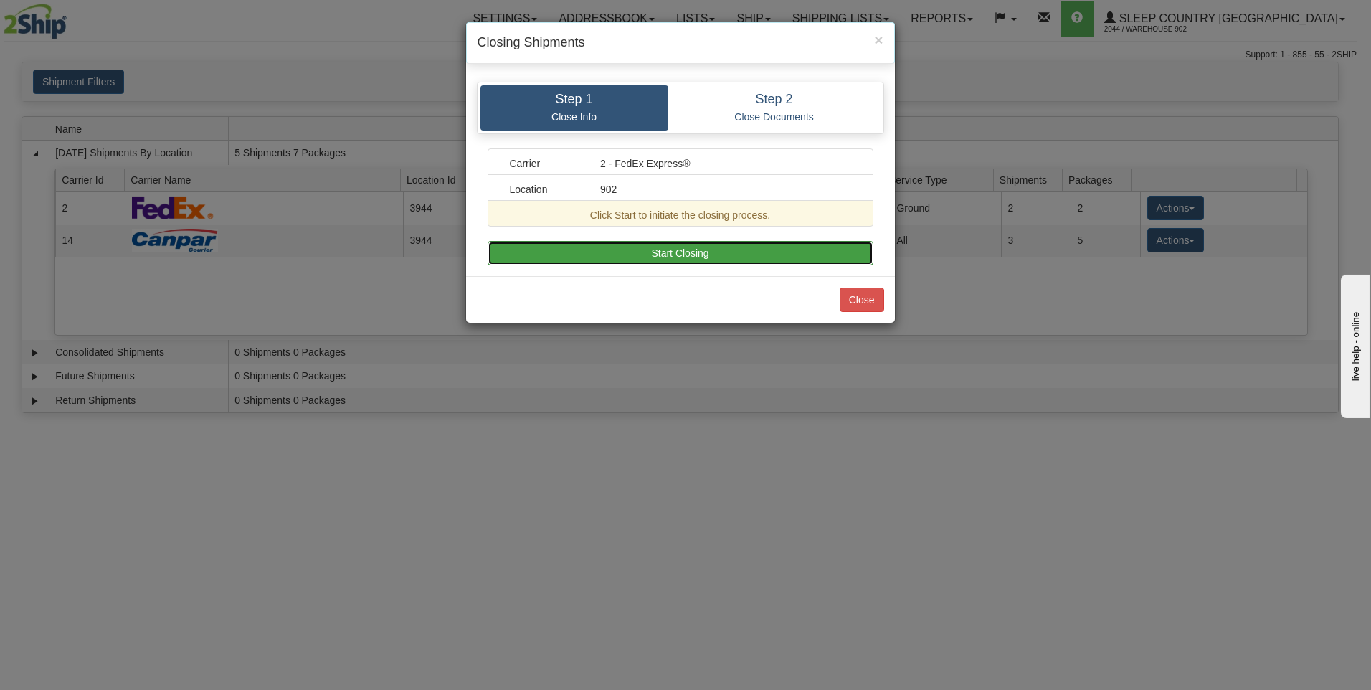
click at [843, 252] on button "Start Closing" at bounding box center [681, 253] width 386 height 24
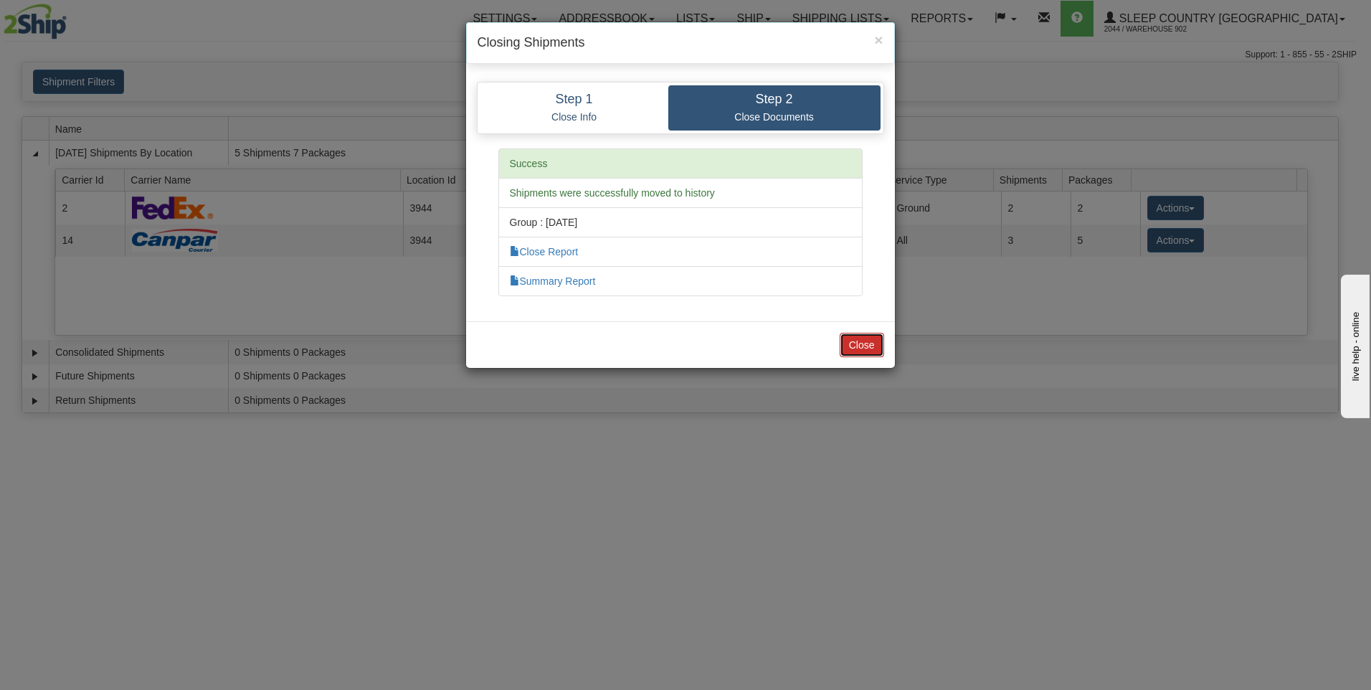
click at [875, 349] on button "Close" at bounding box center [862, 345] width 44 height 24
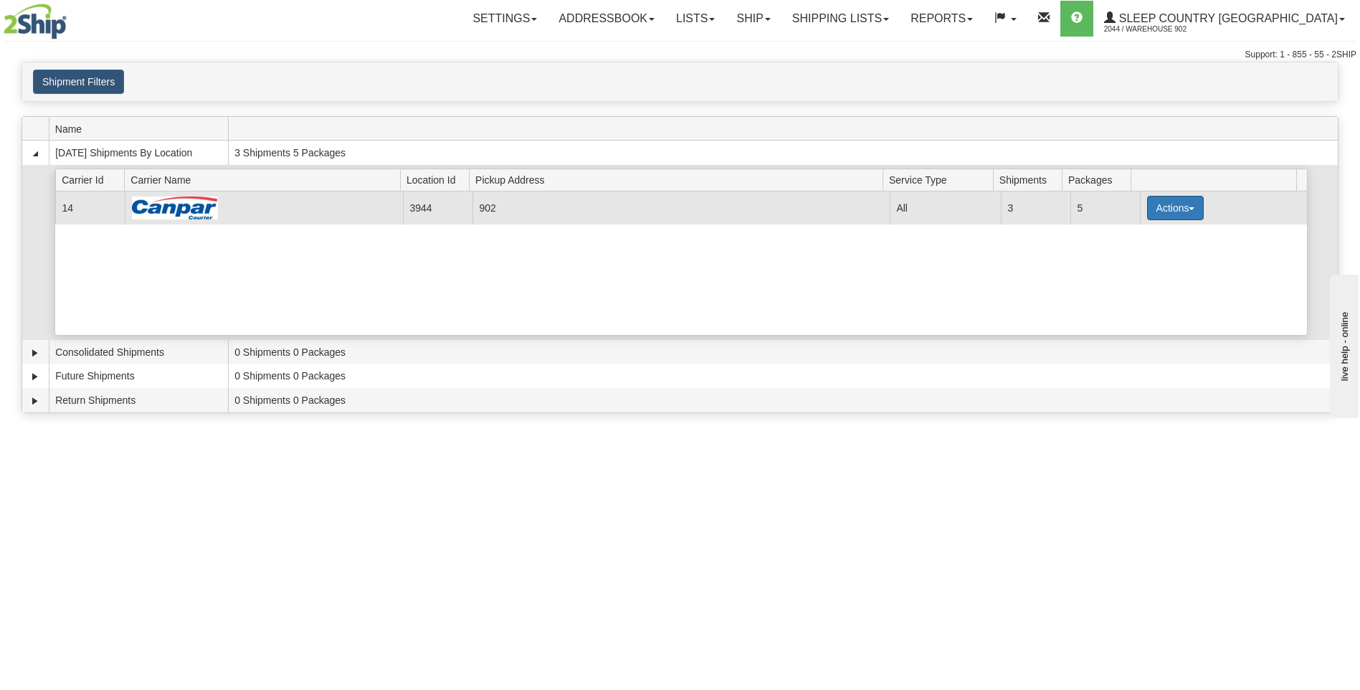
click at [1193, 219] on button "Actions" at bounding box center [1175, 208] width 57 height 24
click at [1161, 256] on link "Close" at bounding box center [1146, 254] width 115 height 19
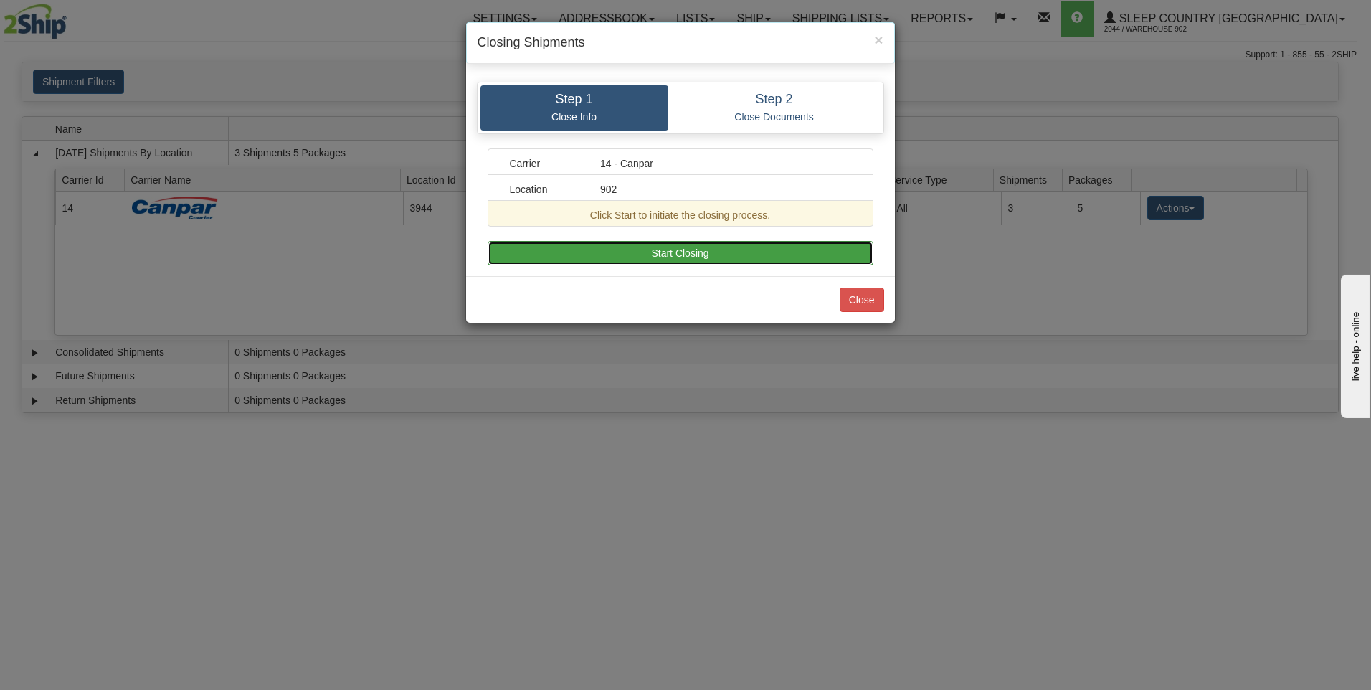
click at [820, 255] on button "Start Closing" at bounding box center [681, 253] width 386 height 24
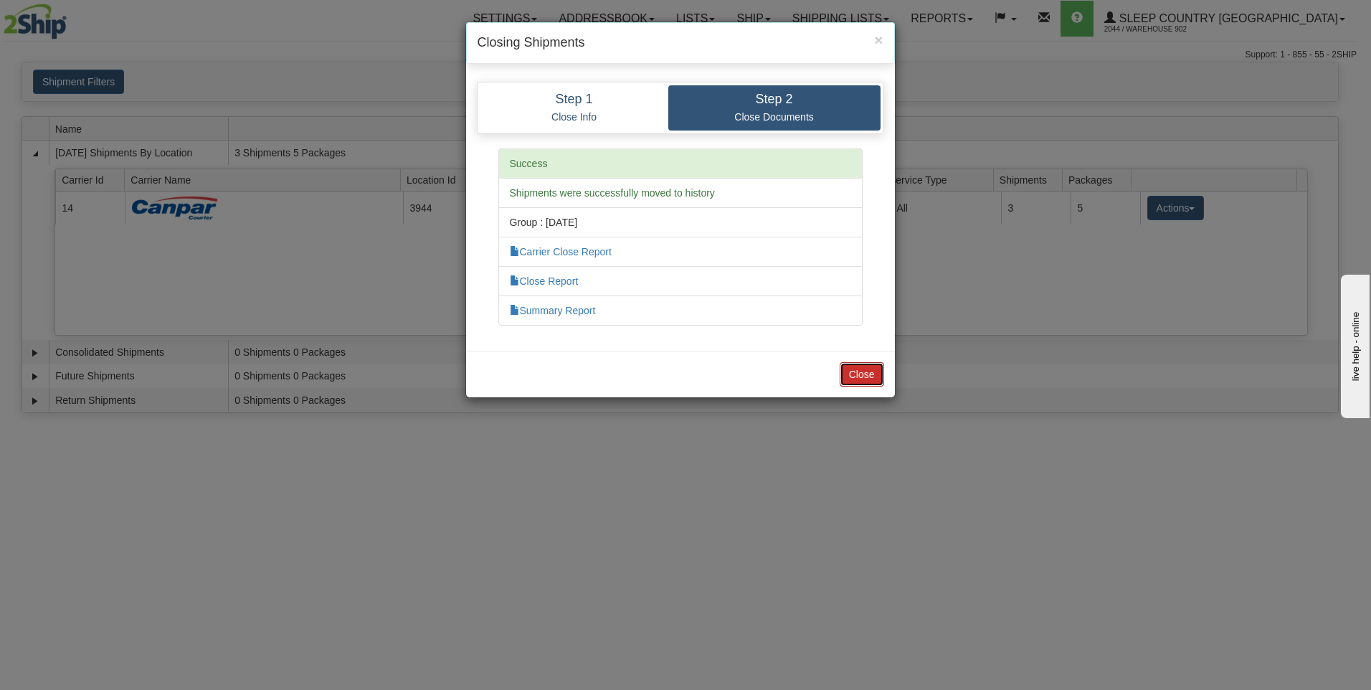
click at [850, 374] on button "Close" at bounding box center [862, 374] width 44 height 24
